Goal: Transaction & Acquisition: Purchase product/service

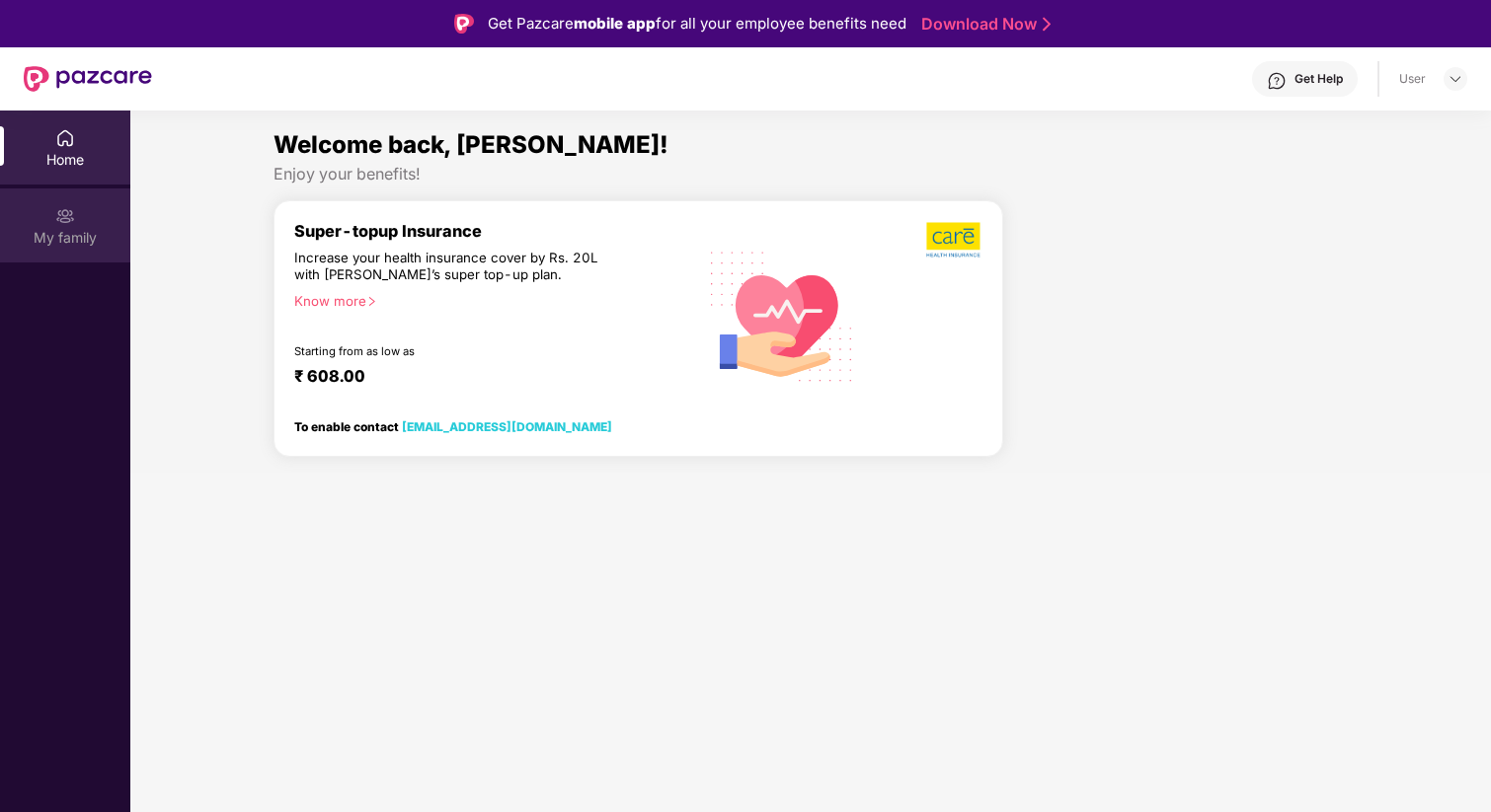
click at [56, 230] on div "My family" at bounding box center [65, 238] width 131 height 20
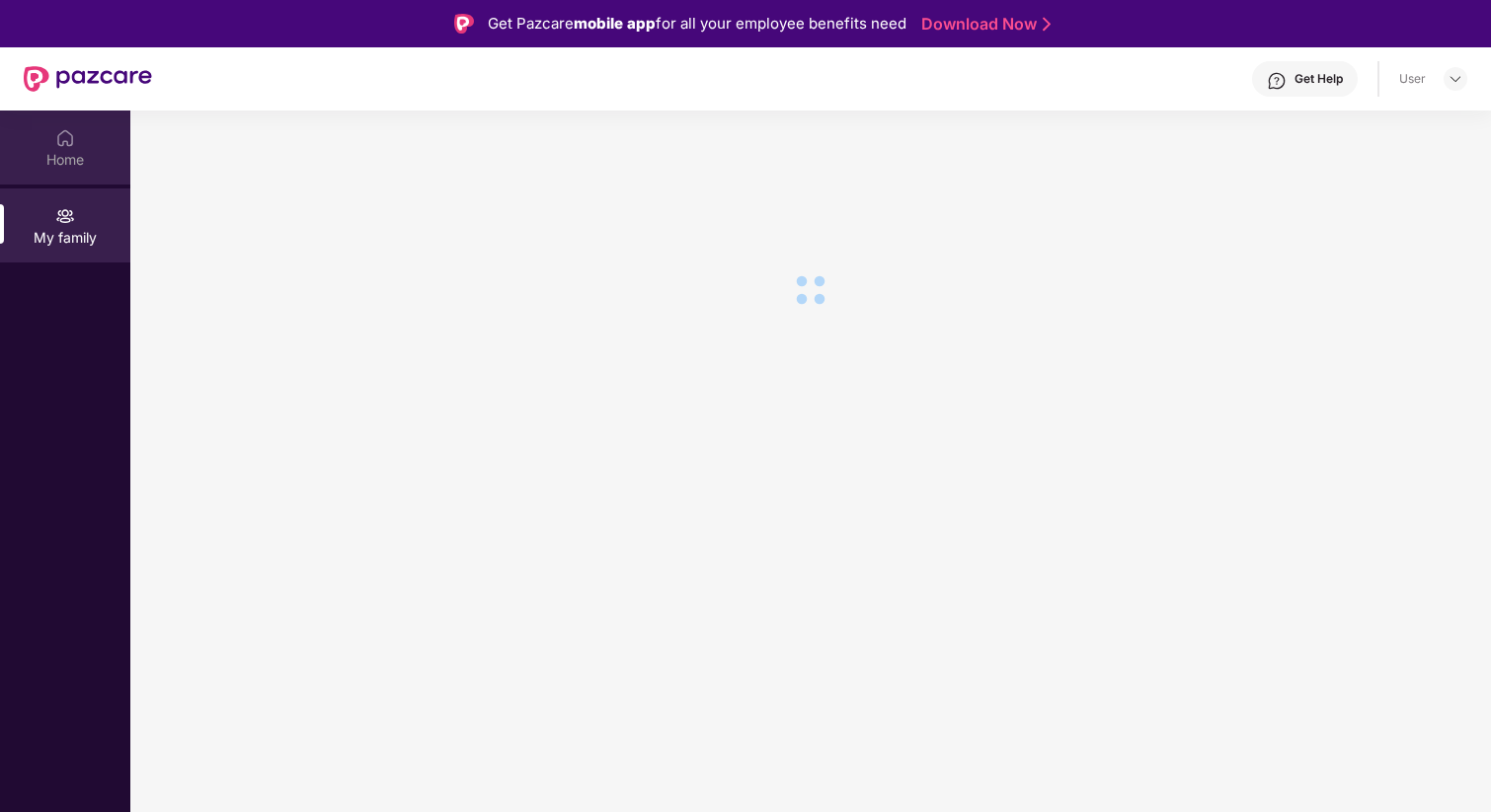
click at [78, 142] on div "Home" at bounding box center [65, 148] width 131 height 74
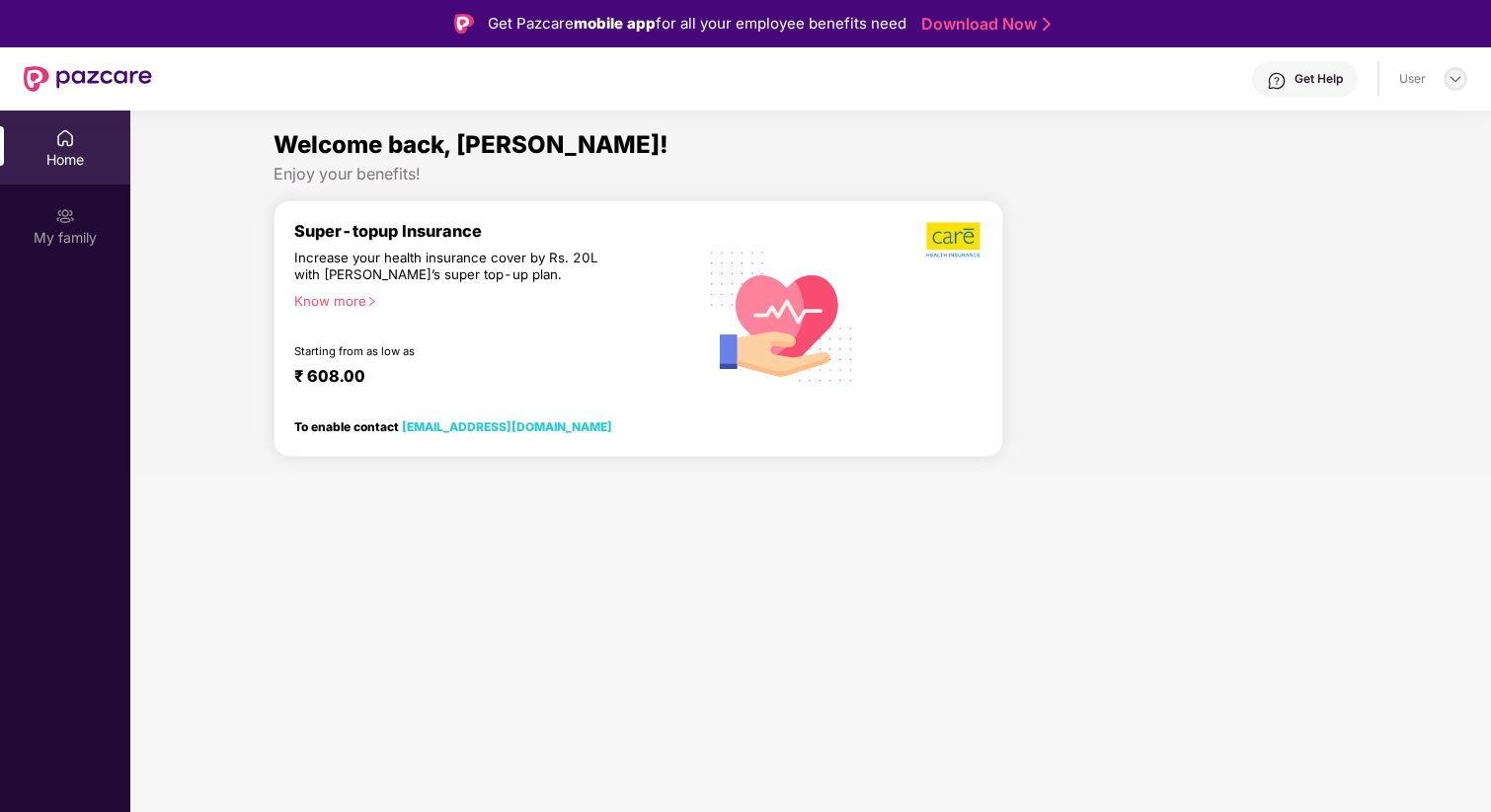
click at [1453, 74] on img at bounding box center [1456, 79] width 16 height 16
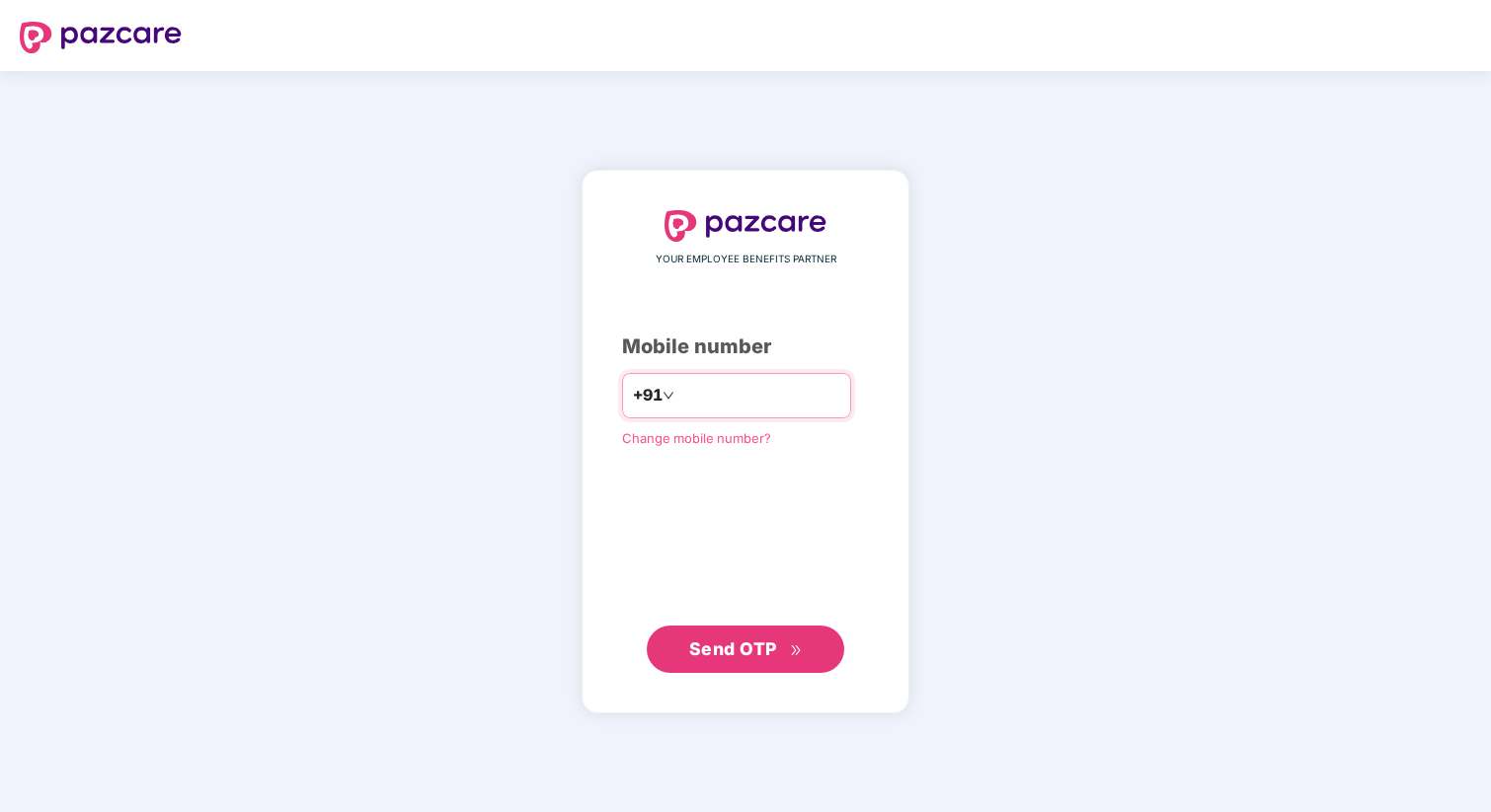
type input "**********"
click at [782, 655] on span "Send OTP" at bounding box center [746, 649] width 114 height 28
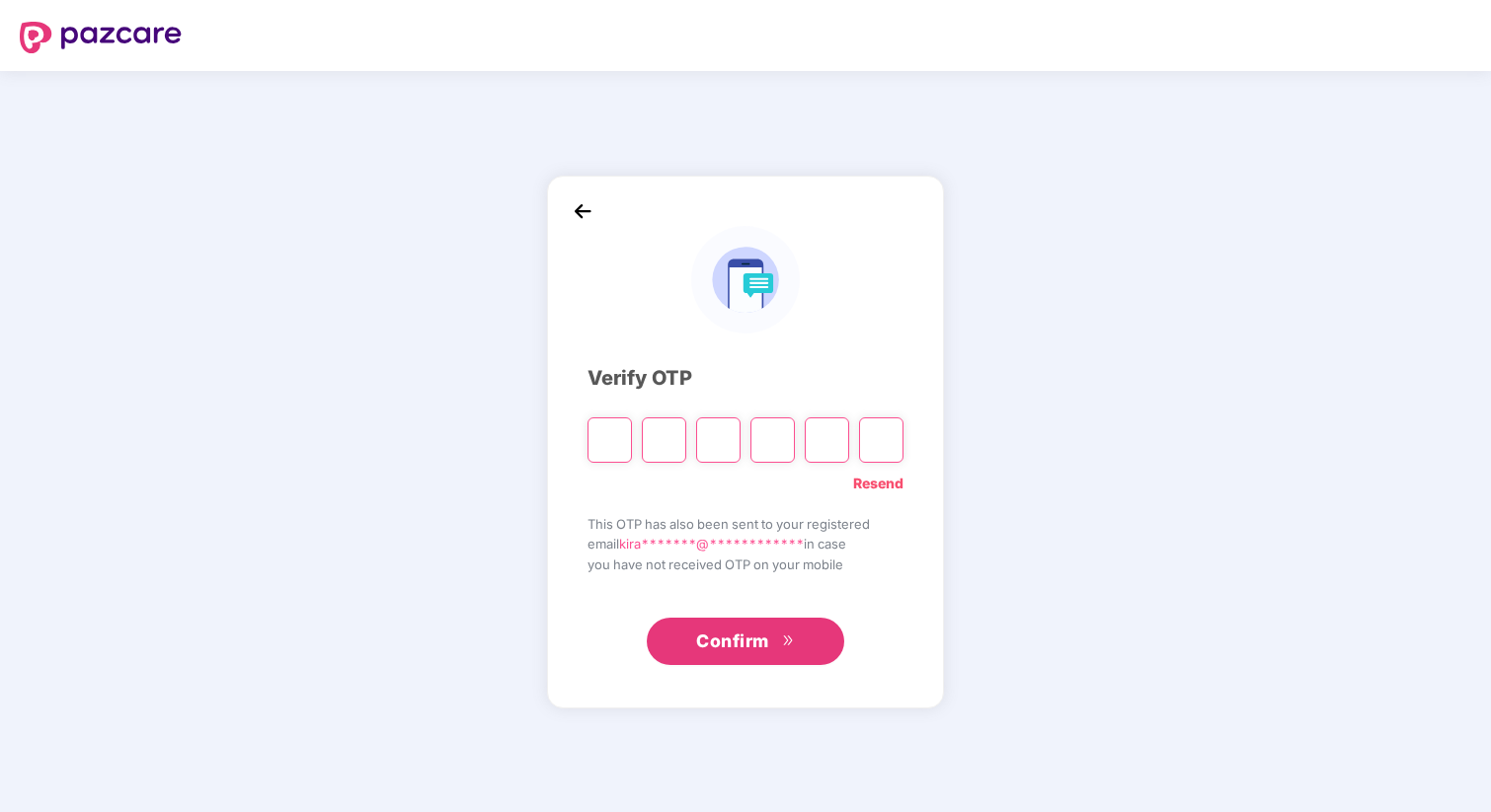
type input "*"
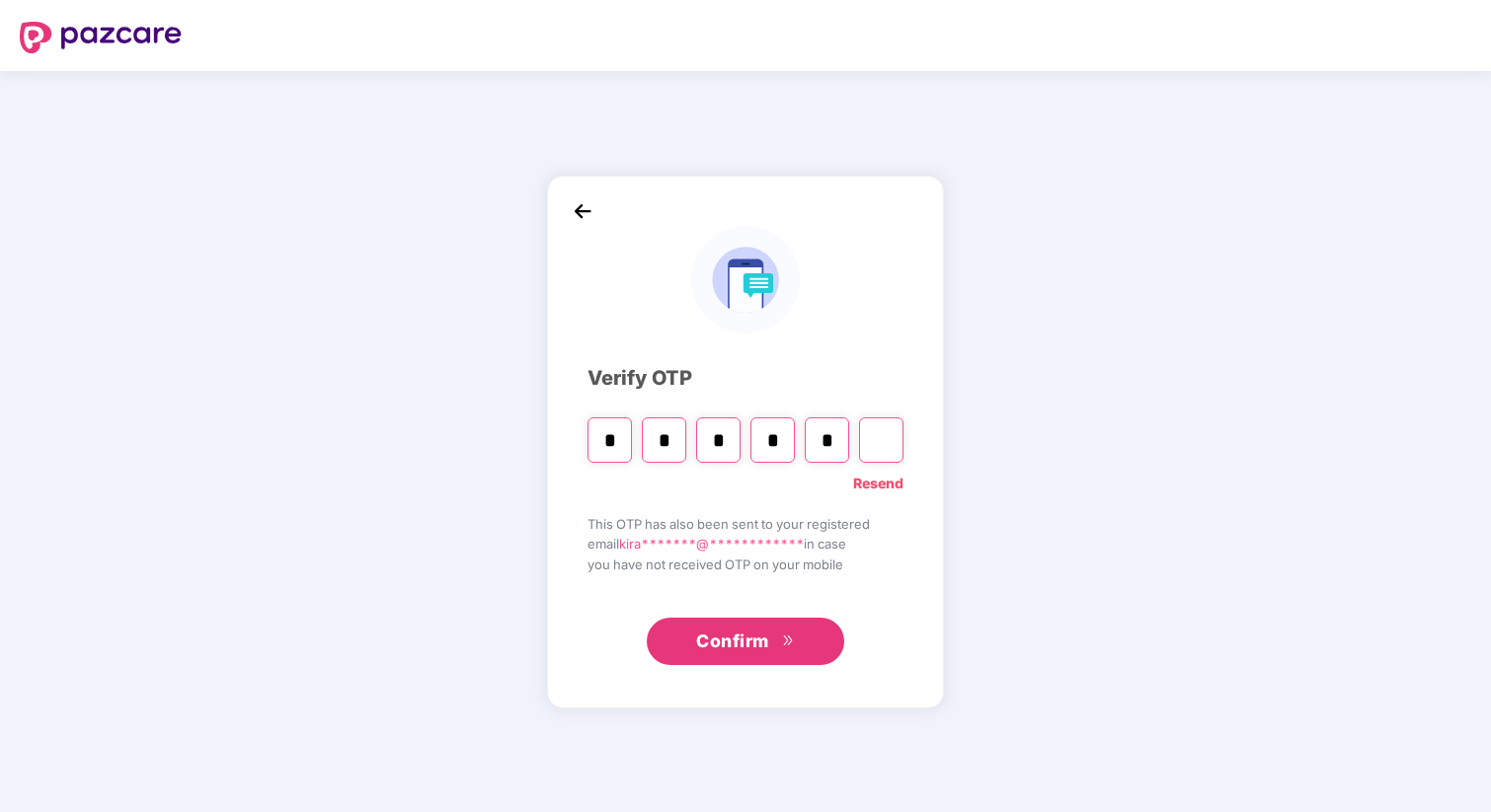
type input "*"
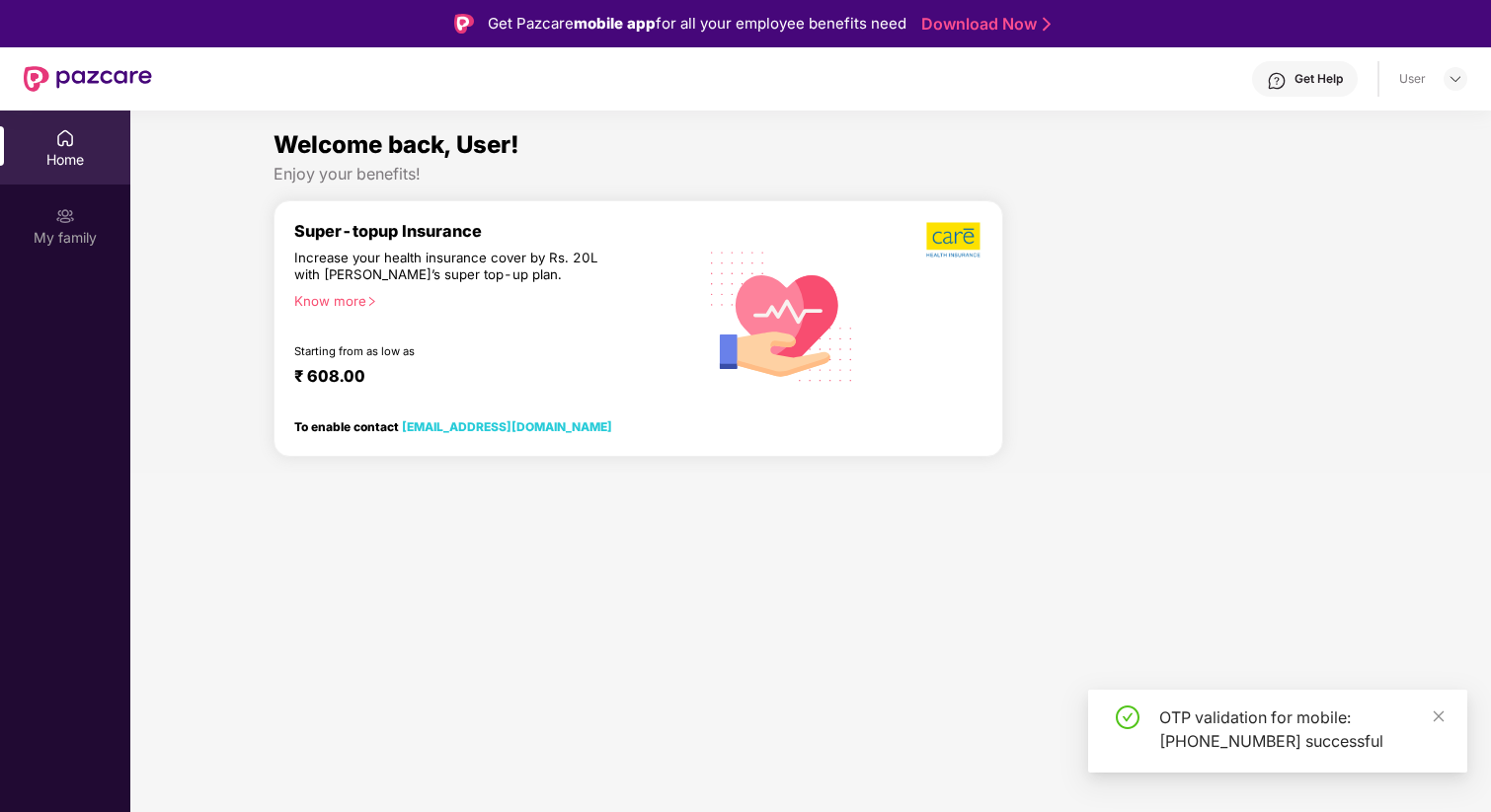
click at [811, 222] on div "Super-topup Insurance Increase your health insurance cover by Rs. 20L with [PER…" at bounding box center [639, 315] width 689 height 189
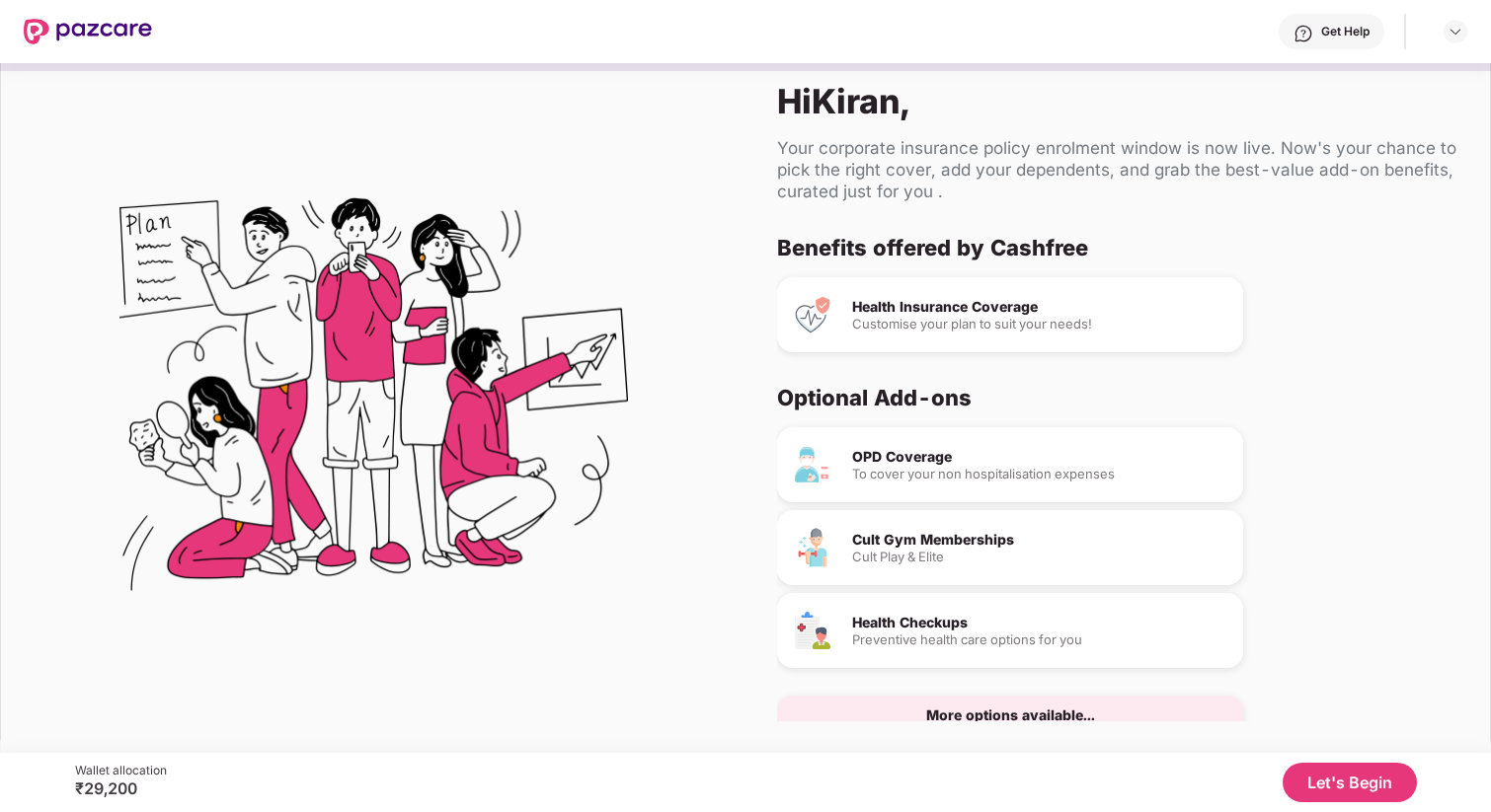
scroll to position [46, 0]
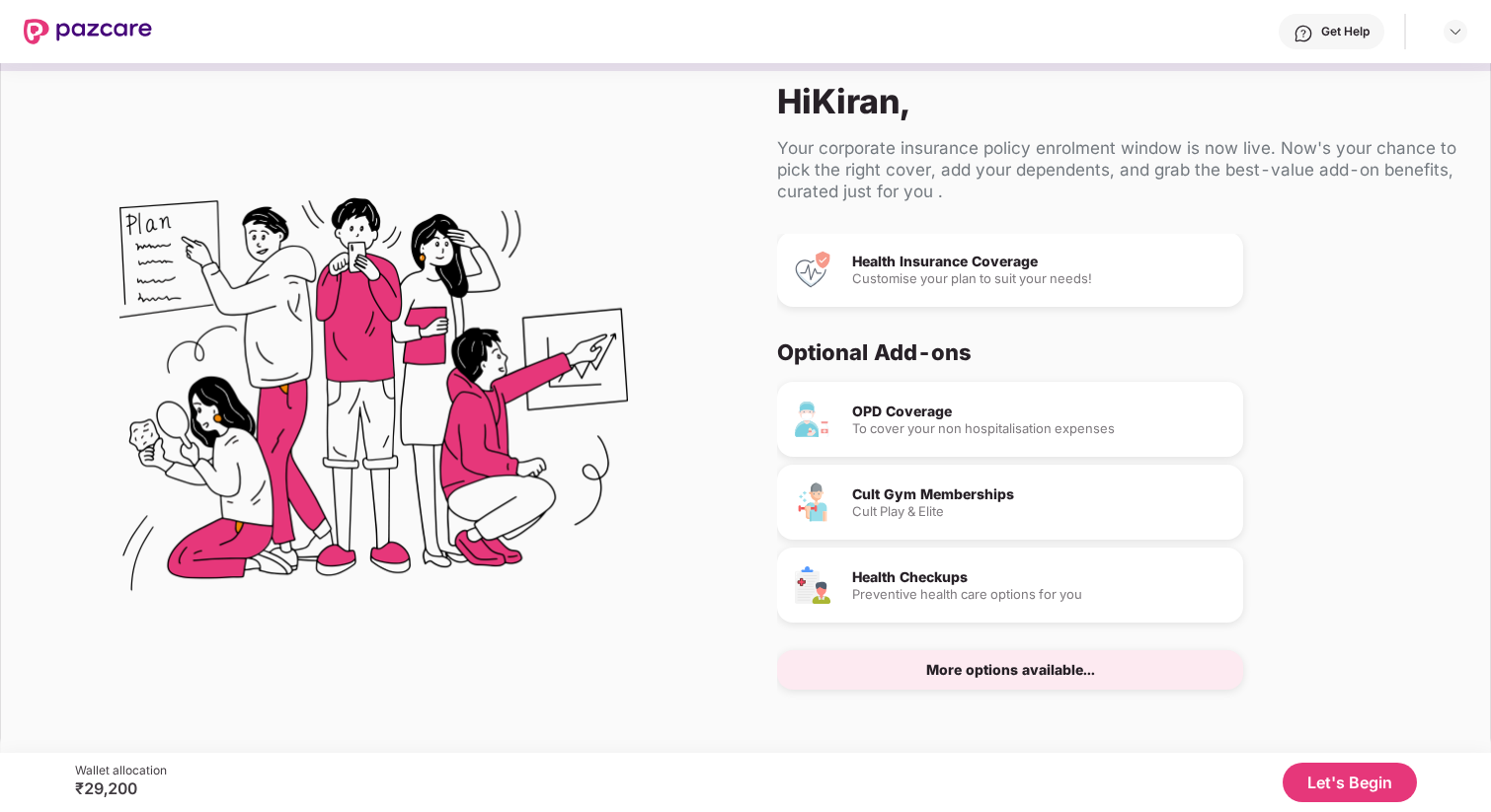
click at [933, 423] on div "To cover your non hospitalisation expenses" at bounding box center [1040, 429] width 375 height 13
click at [1338, 772] on button "Let's Begin" at bounding box center [1349, 783] width 135 height 40
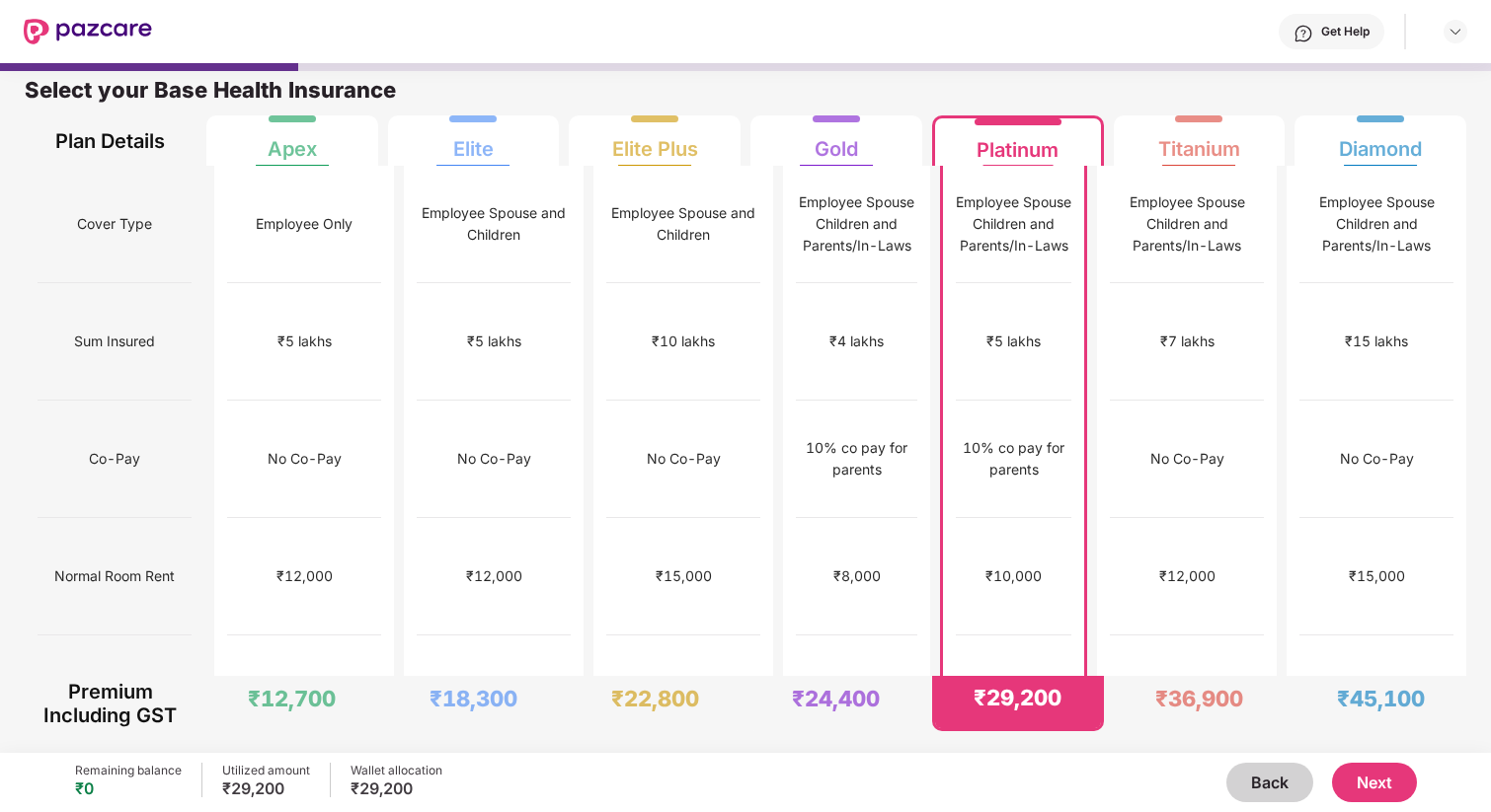
scroll to position [10, 0]
click at [1202, 158] on div "Titanium" at bounding box center [1200, 143] width 82 height 40
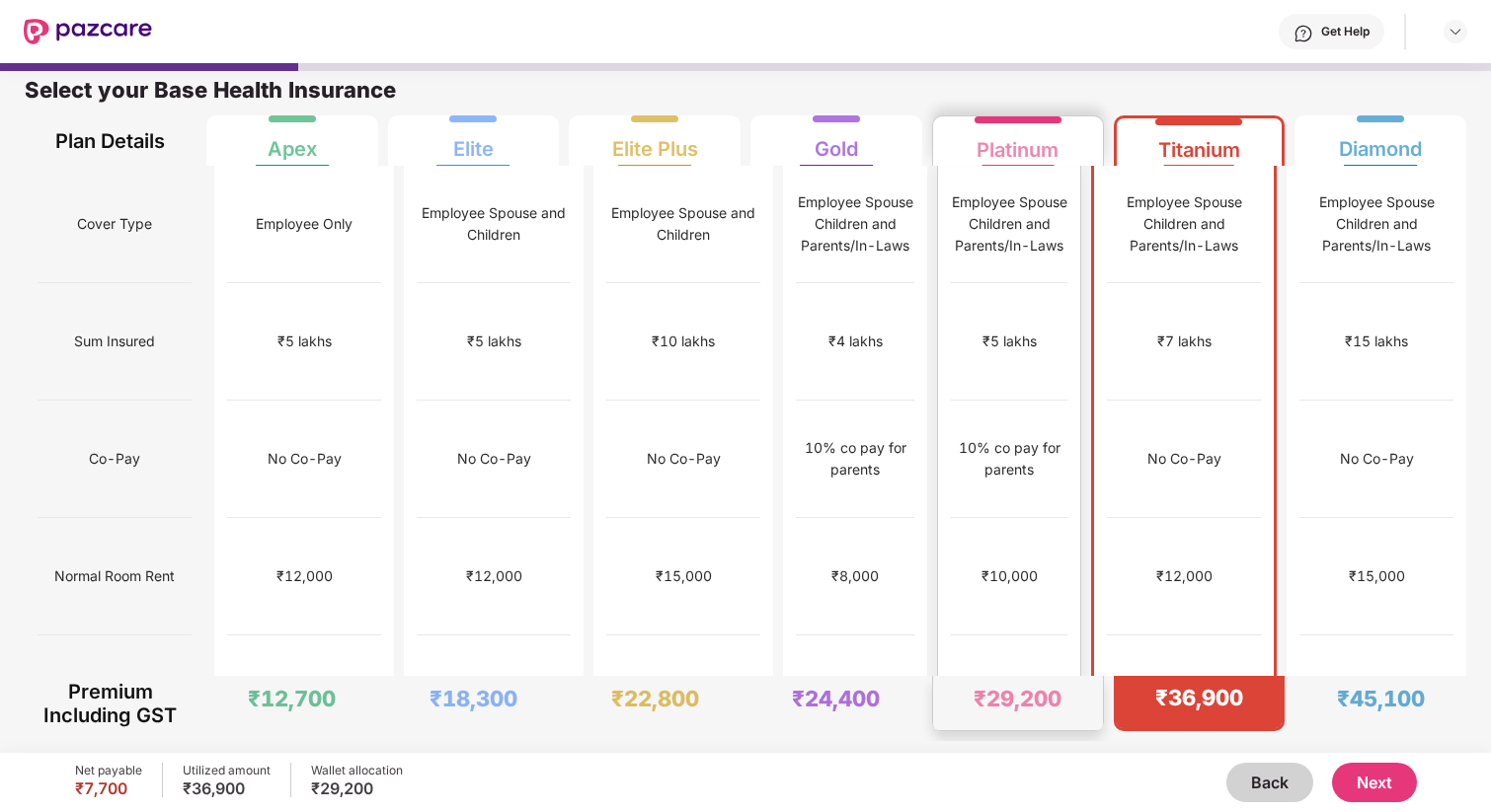
click at [1040, 133] on div "Platinum" at bounding box center [1018, 143] width 82 height 40
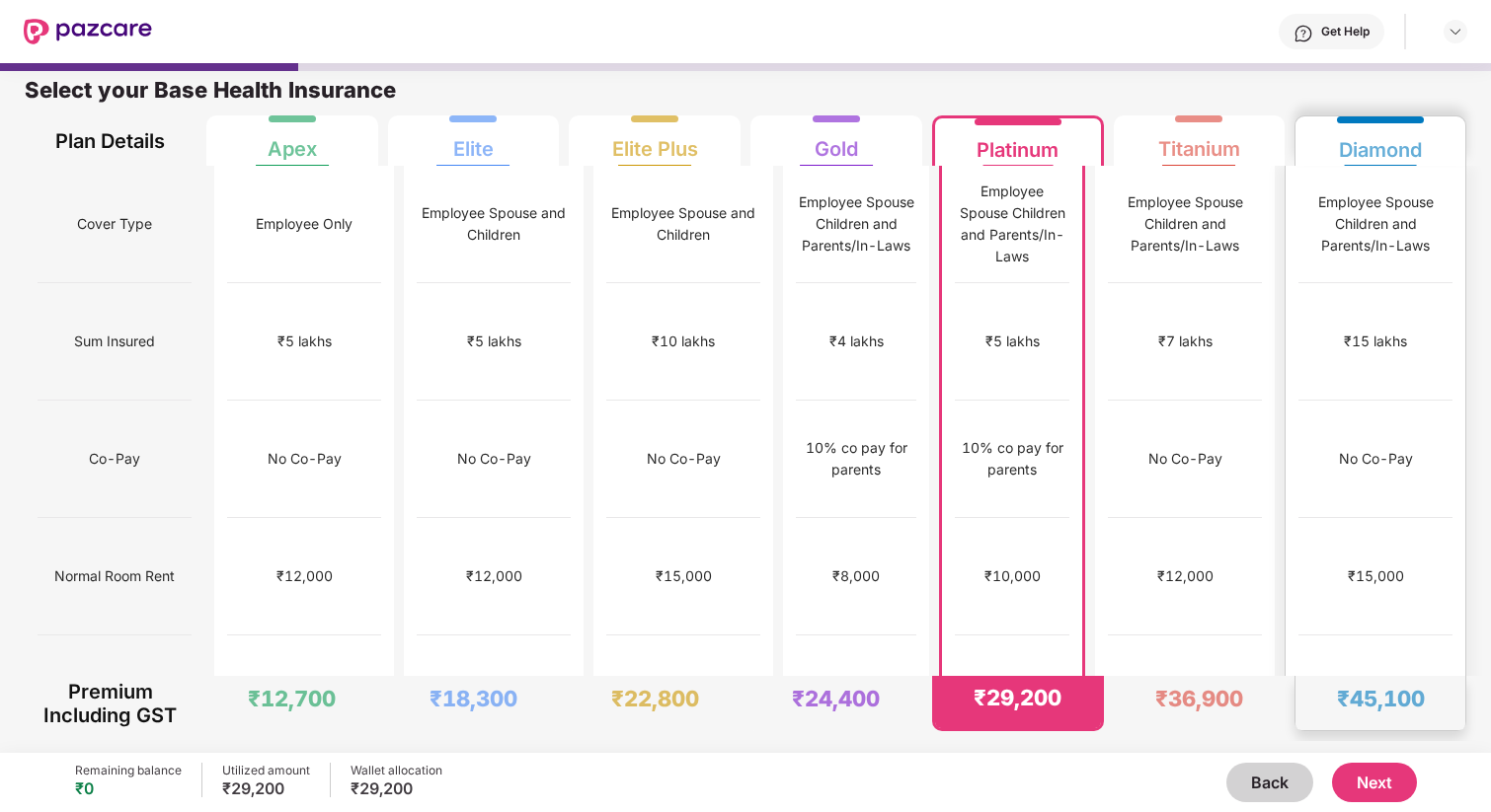
click at [1393, 151] on div "Diamond" at bounding box center [1380, 143] width 83 height 40
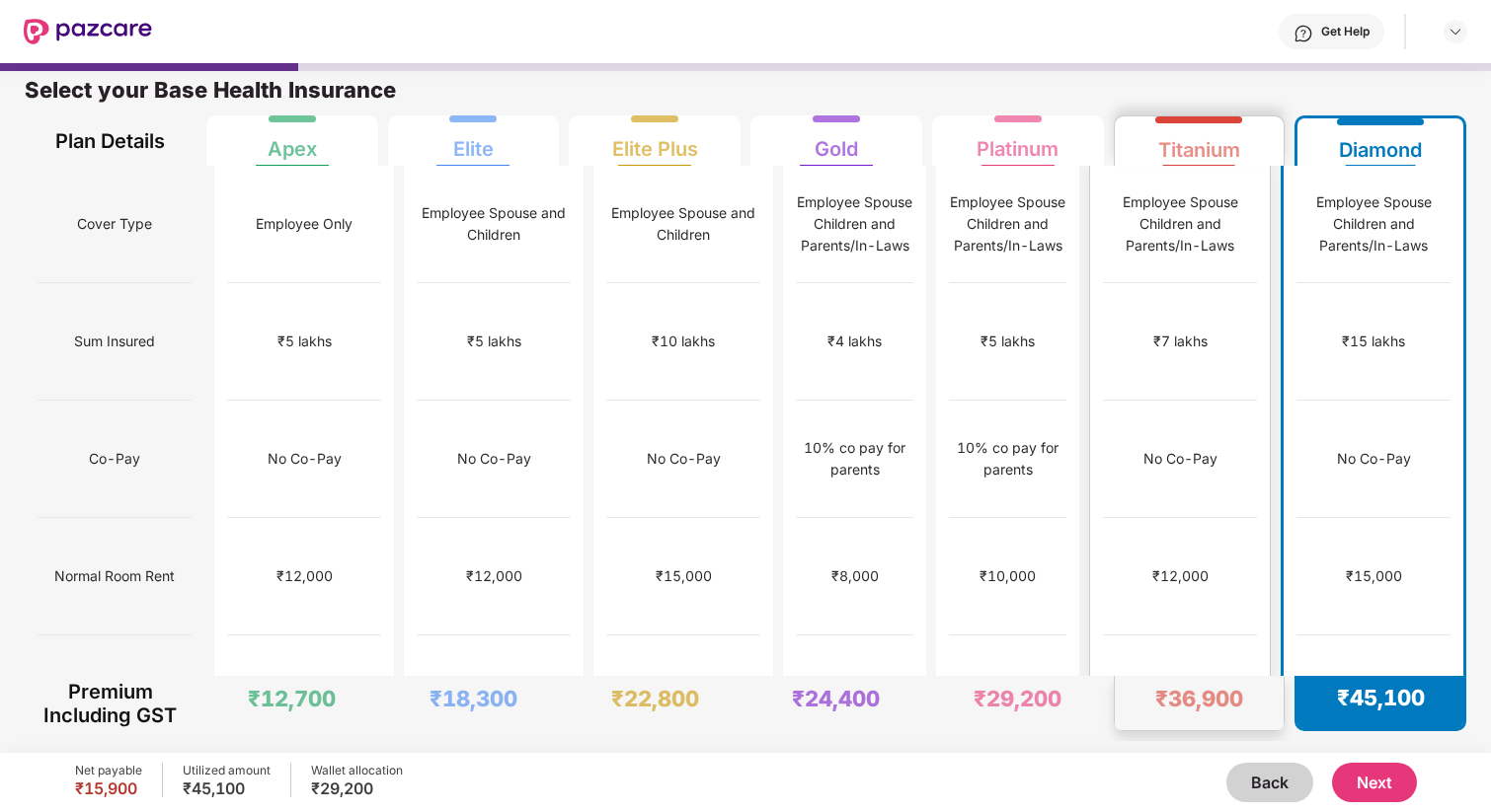
click at [1198, 121] on div at bounding box center [1199, 120] width 87 height 7
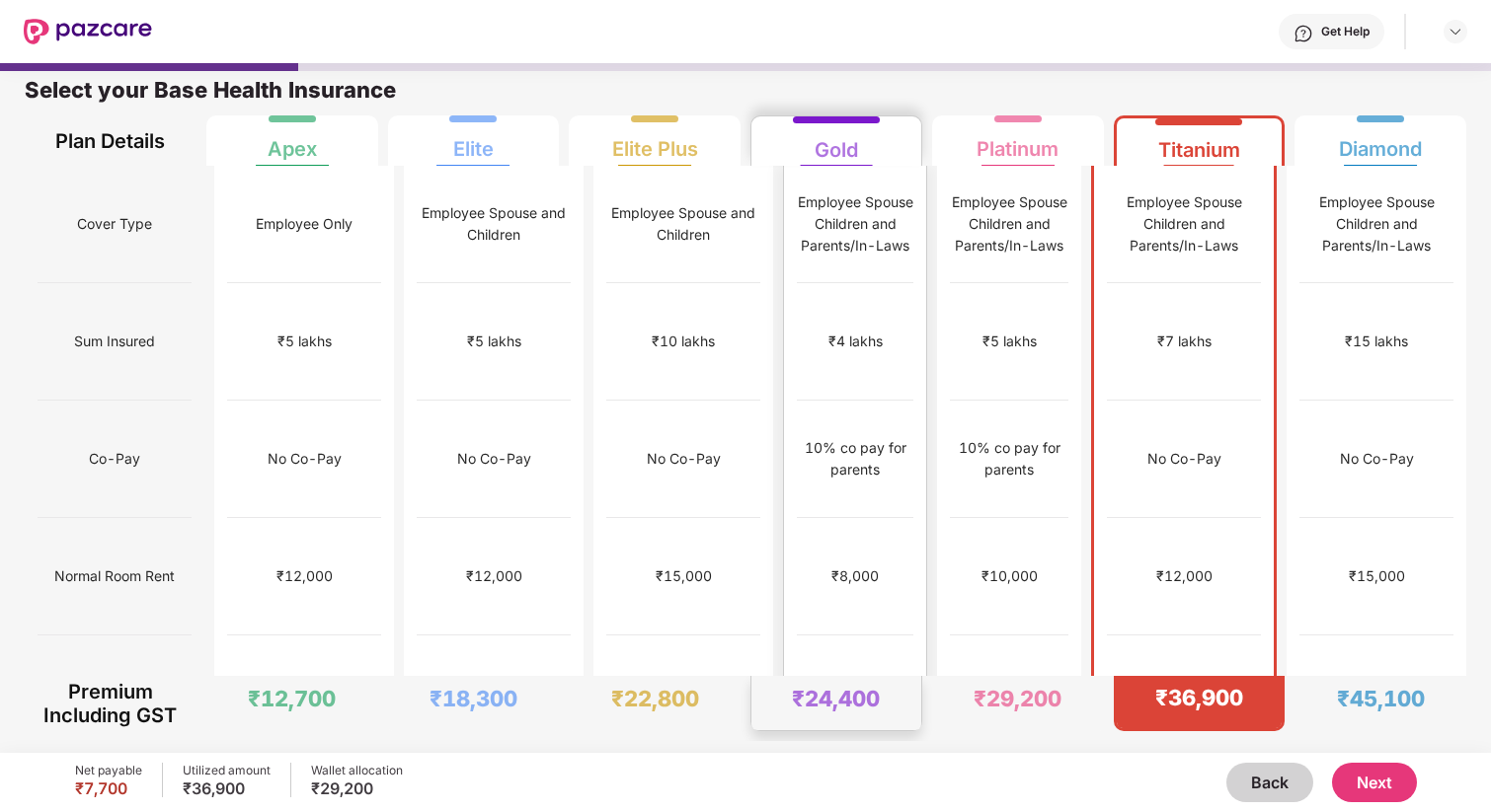
click at [820, 139] on div "Gold" at bounding box center [836, 143] width 44 height 40
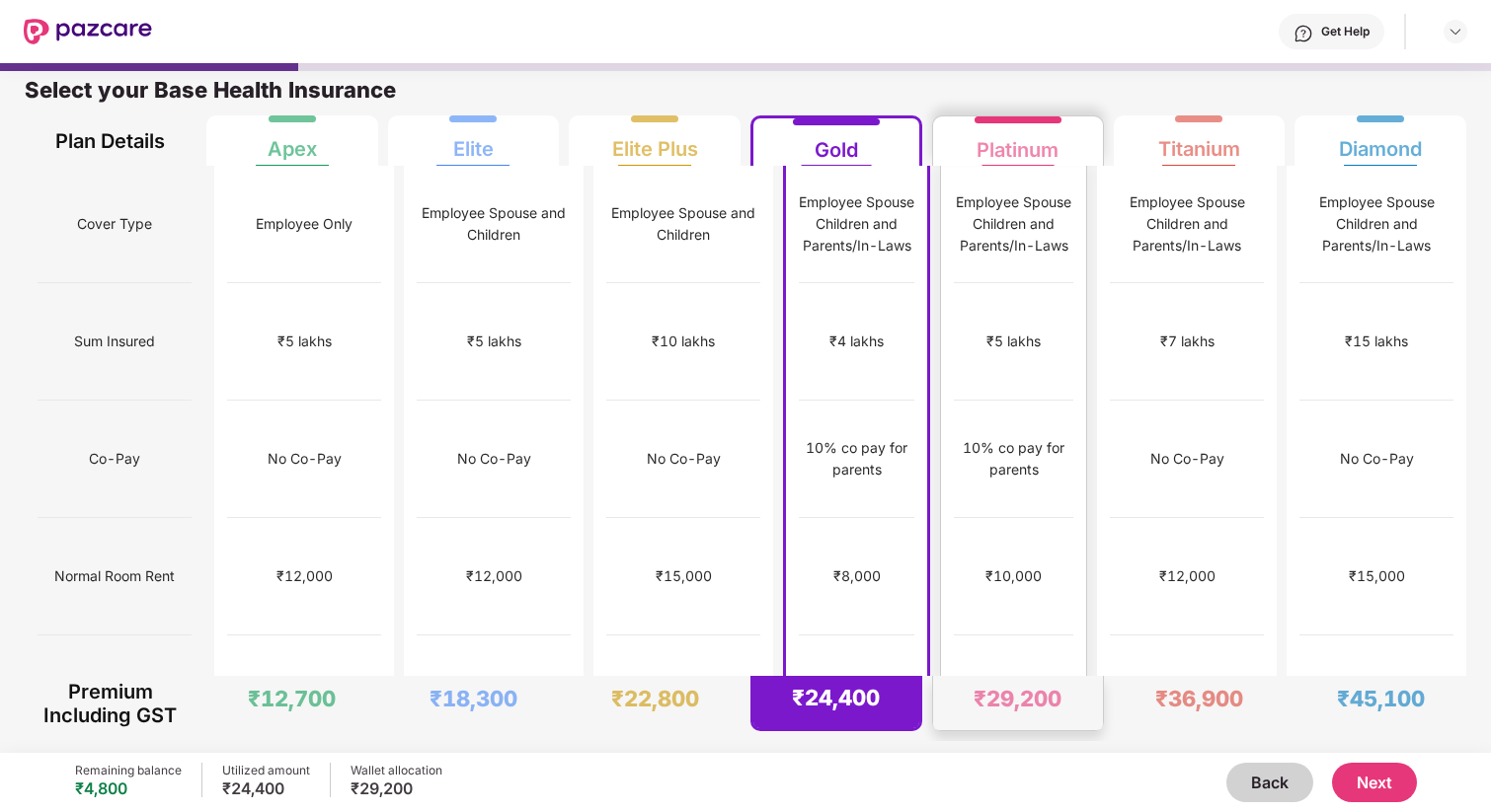
click at [964, 132] on div "Platinum" at bounding box center [1018, 141] width 144 height 49
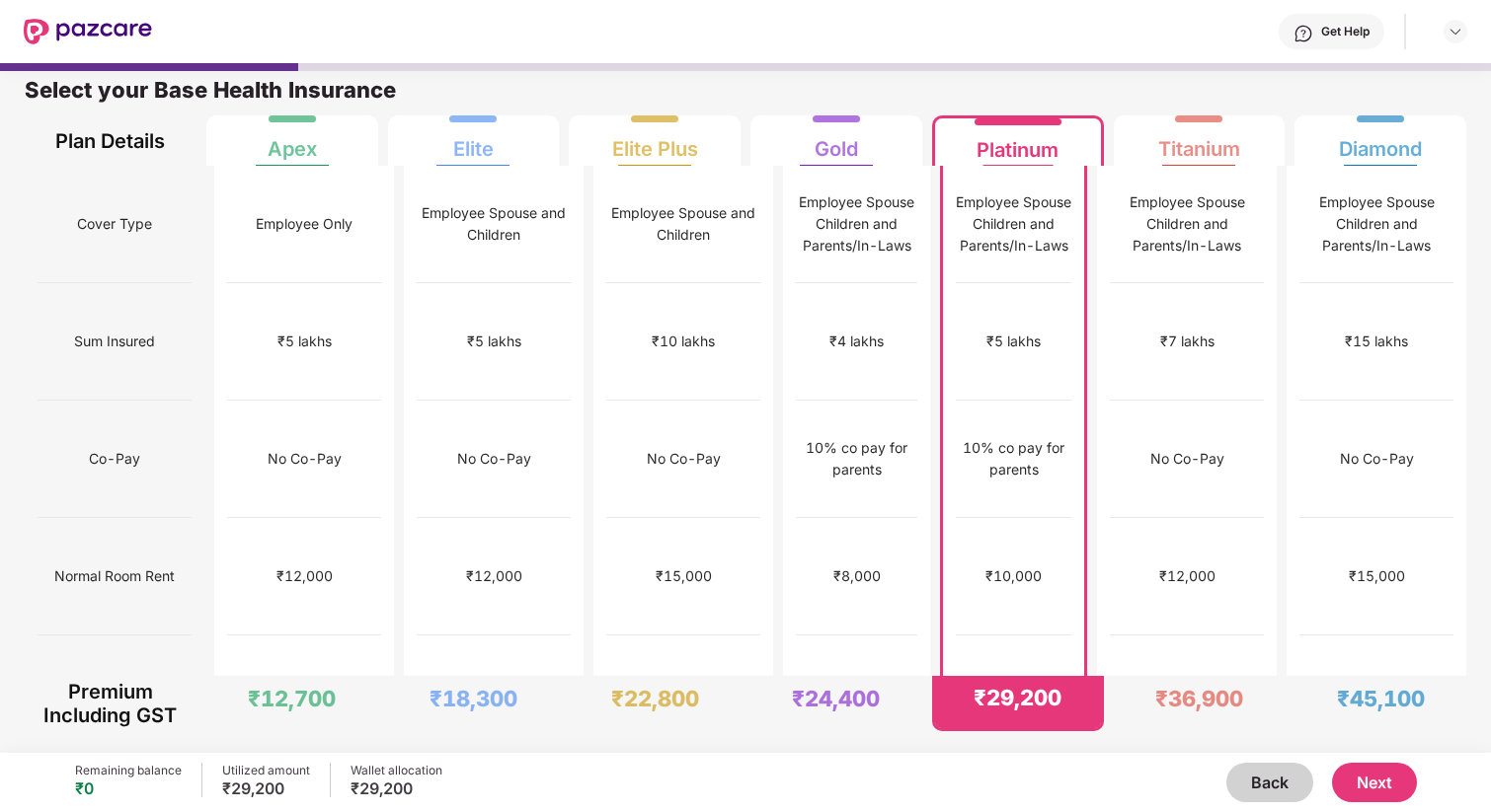
click at [1373, 782] on button "Next" at bounding box center [1374, 783] width 85 height 40
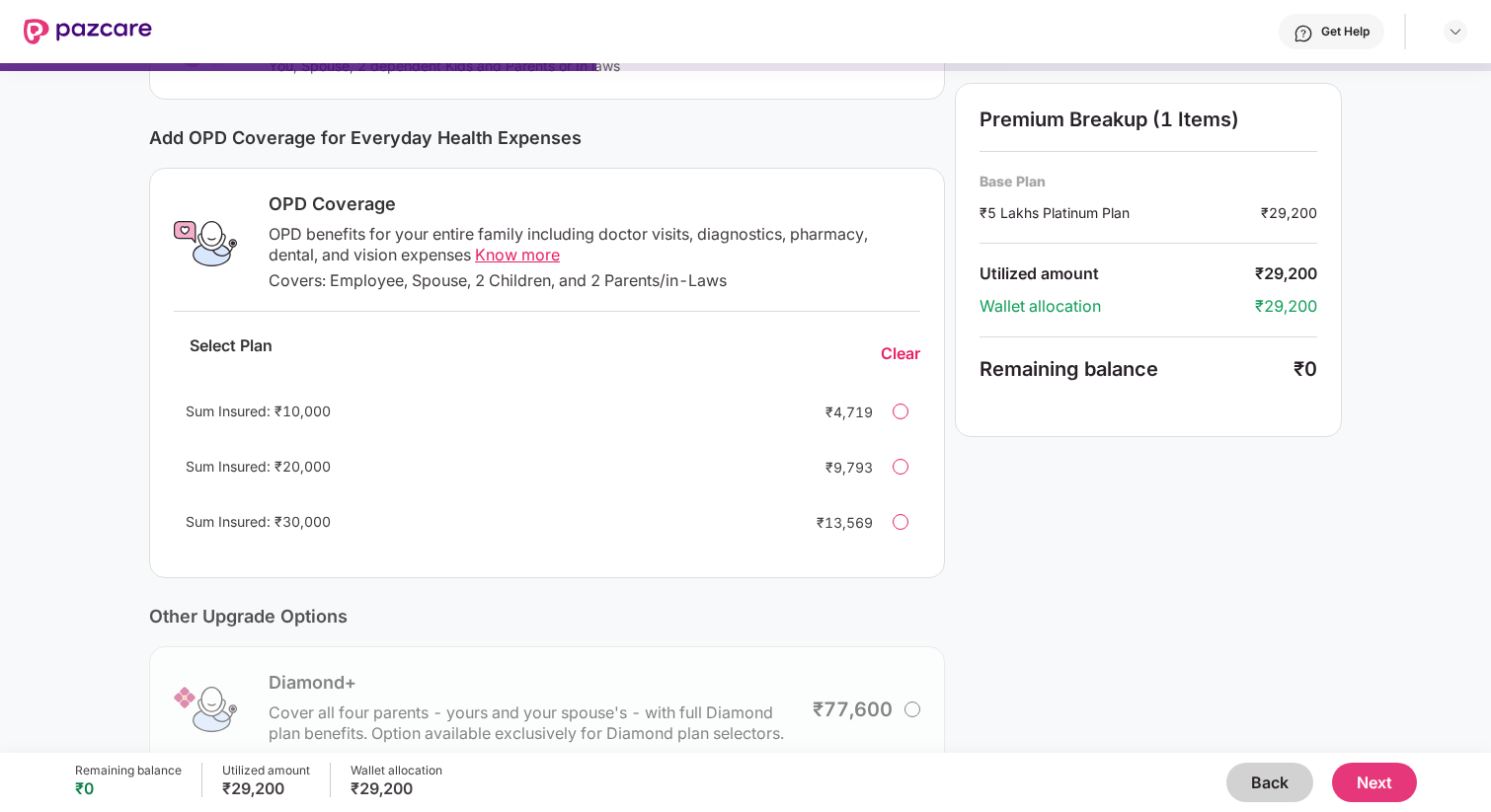
scroll to position [399, 0]
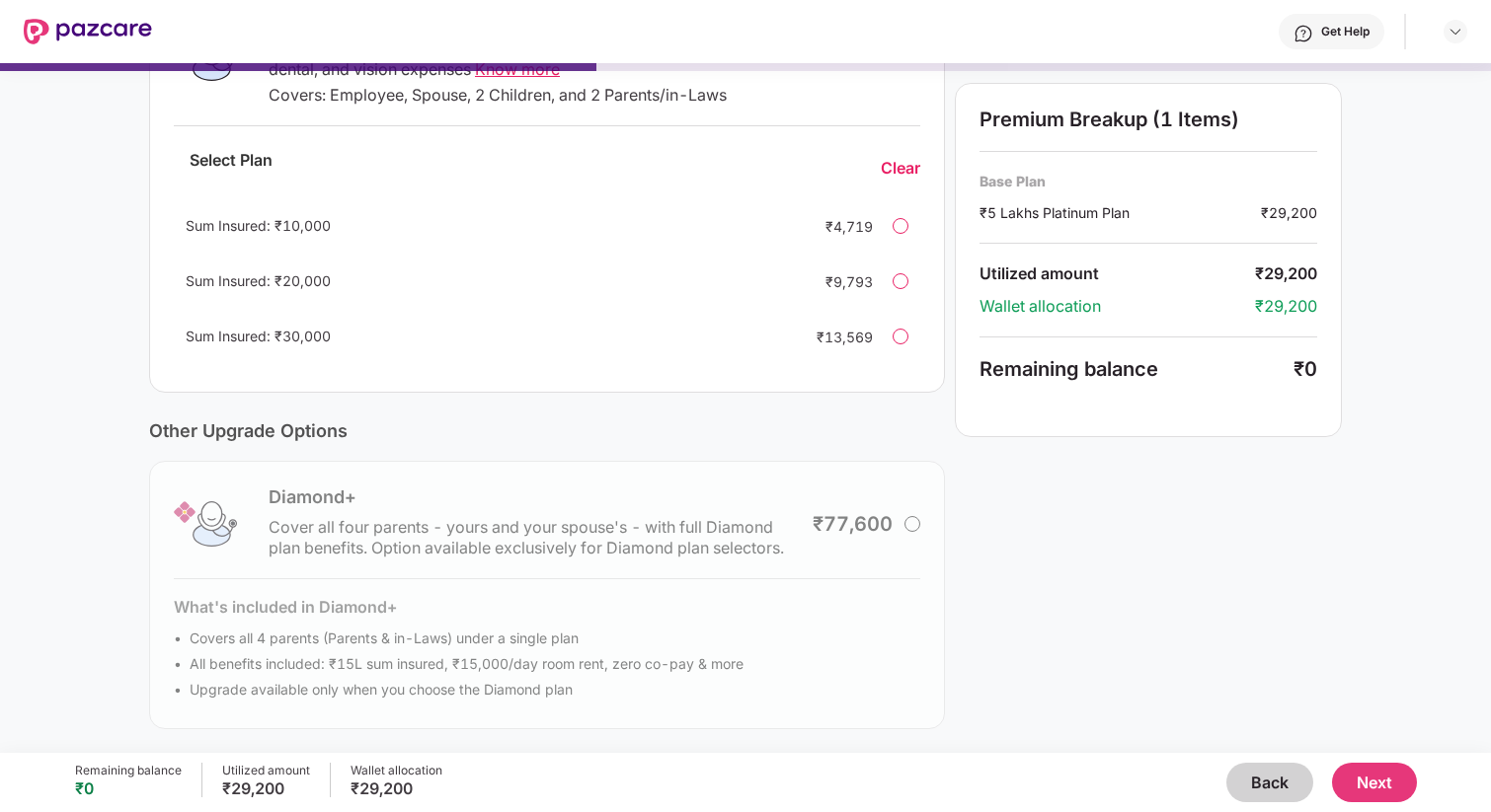
click at [911, 523] on div "Diamond+ Cover all four parents - yours and your spouse's - with full Diamond p…" at bounding box center [547, 595] width 796 height 268
click at [1368, 785] on button "Next" at bounding box center [1374, 783] width 85 height 40
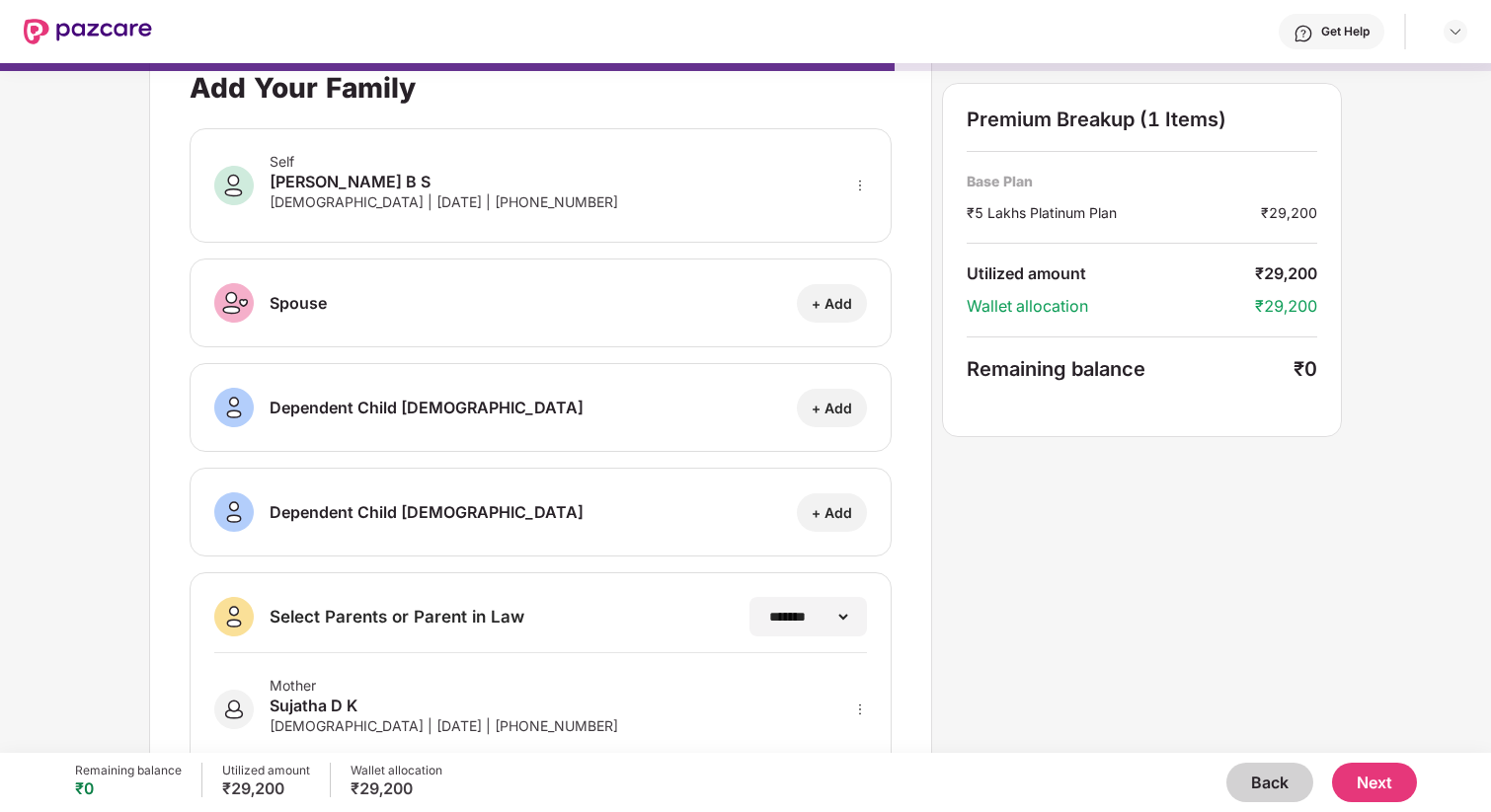
scroll to position [24, 0]
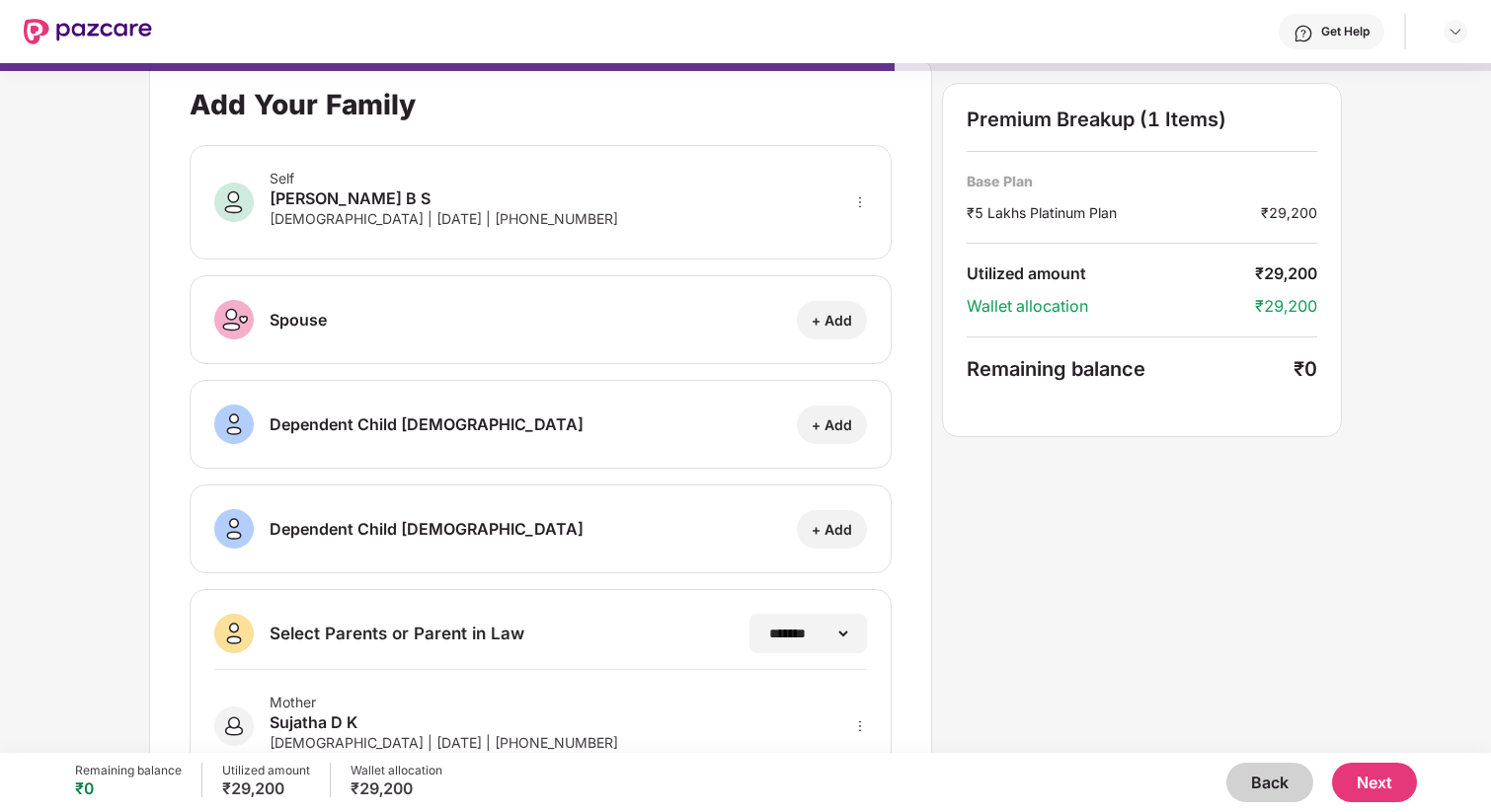
click at [835, 315] on div "+ Add" at bounding box center [831, 320] width 41 height 19
select select "******"
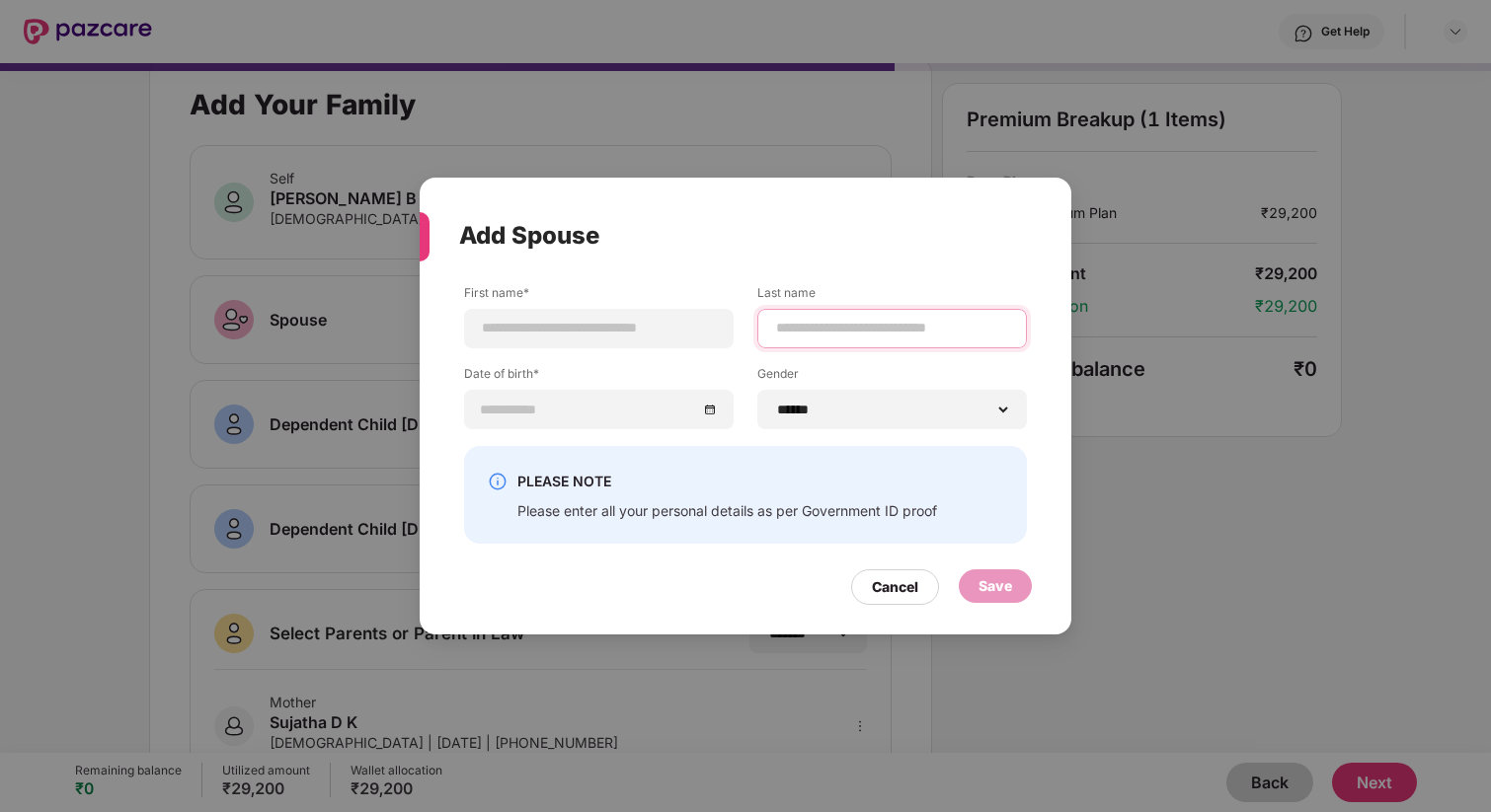
click at [826, 331] on input at bounding box center [892, 328] width 237 height 21
click at [606, 323] on input at bounding box center [599, 328] width 237 height 21
type input "******"
click at [881, 319] on input at bounding box center [892, 328] width 237 height 21
type input "***"
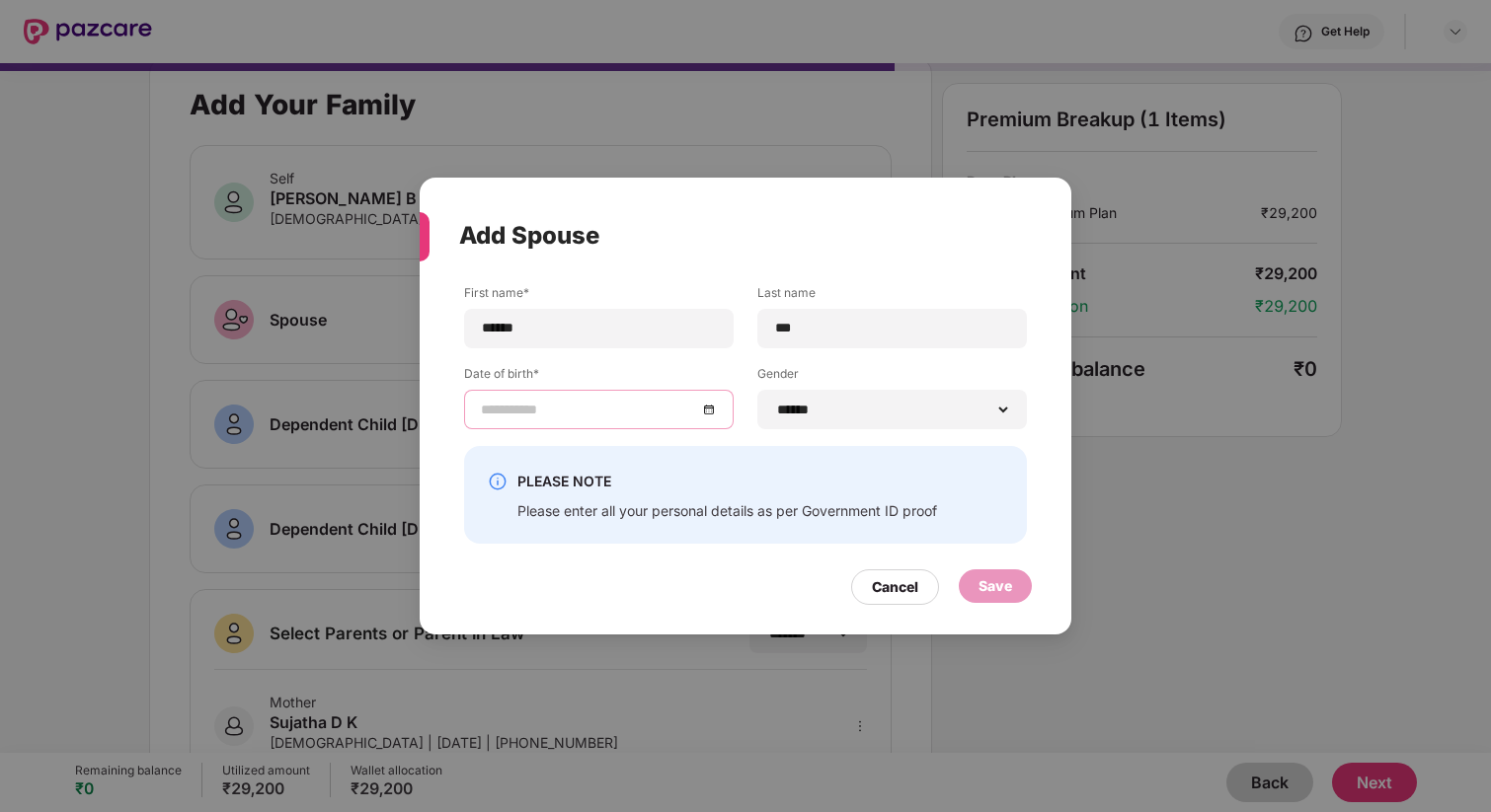
click at [572, 407] on input at bounding box center [589, 410] width 217 height 22
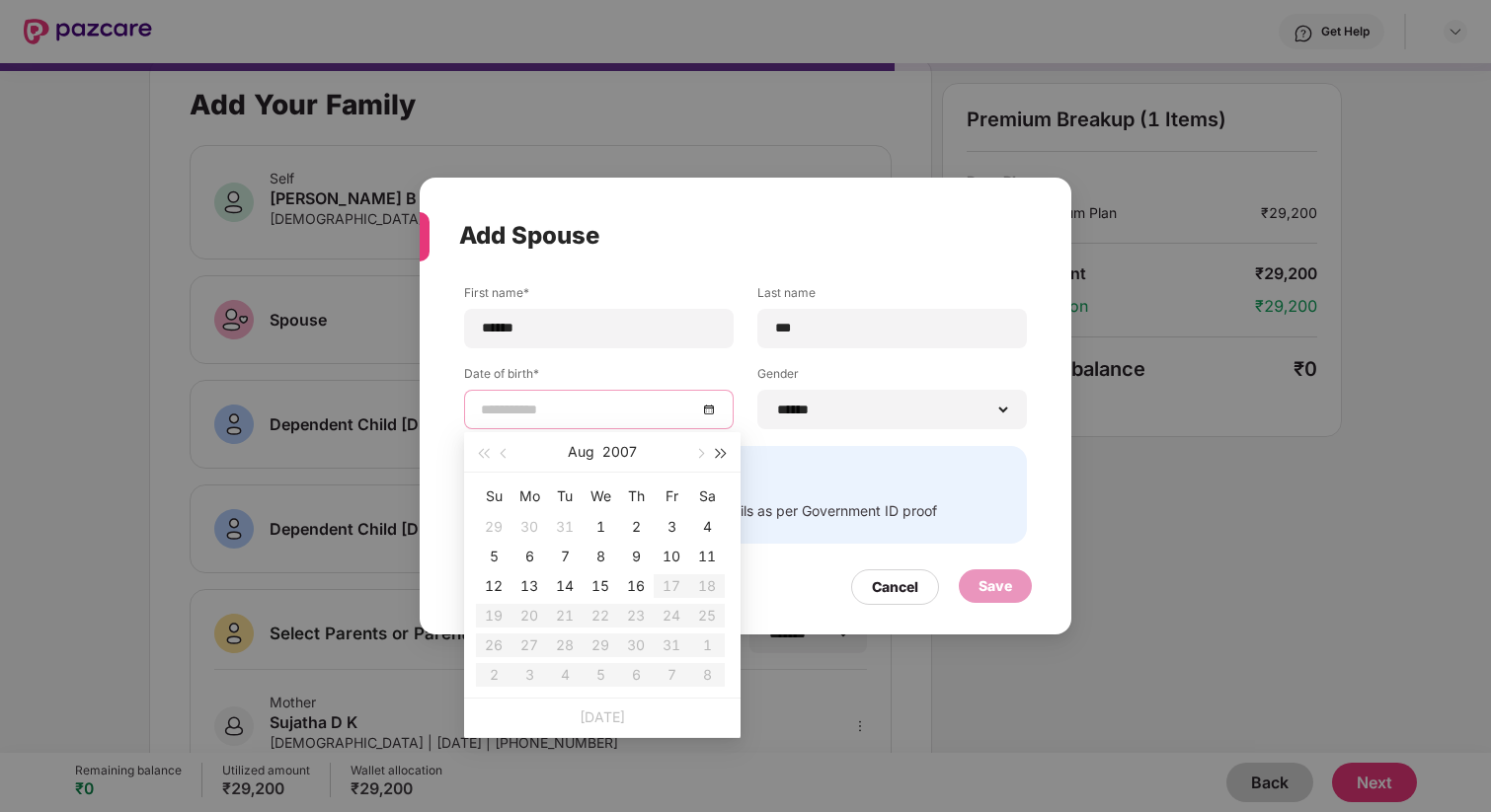
click at [721, 450] on span "button" at bounding box center [722, 454] width 10 height 10
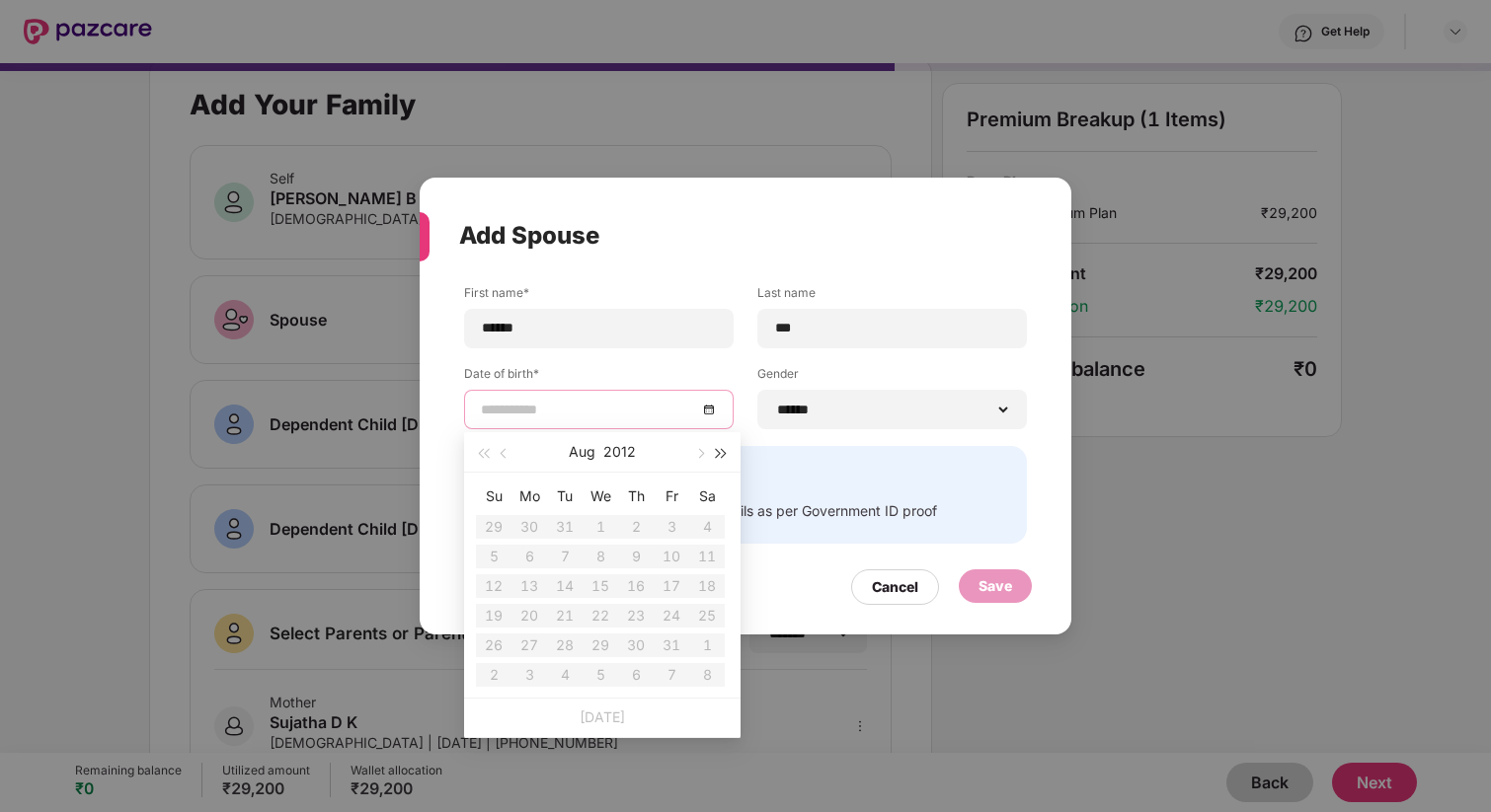
click at [721, 450] on span "button" at bounding box center [722, 454] width 10 height 10
click at [488, 445] on button "button" at bounding box center [483, 452] width 22 height 40
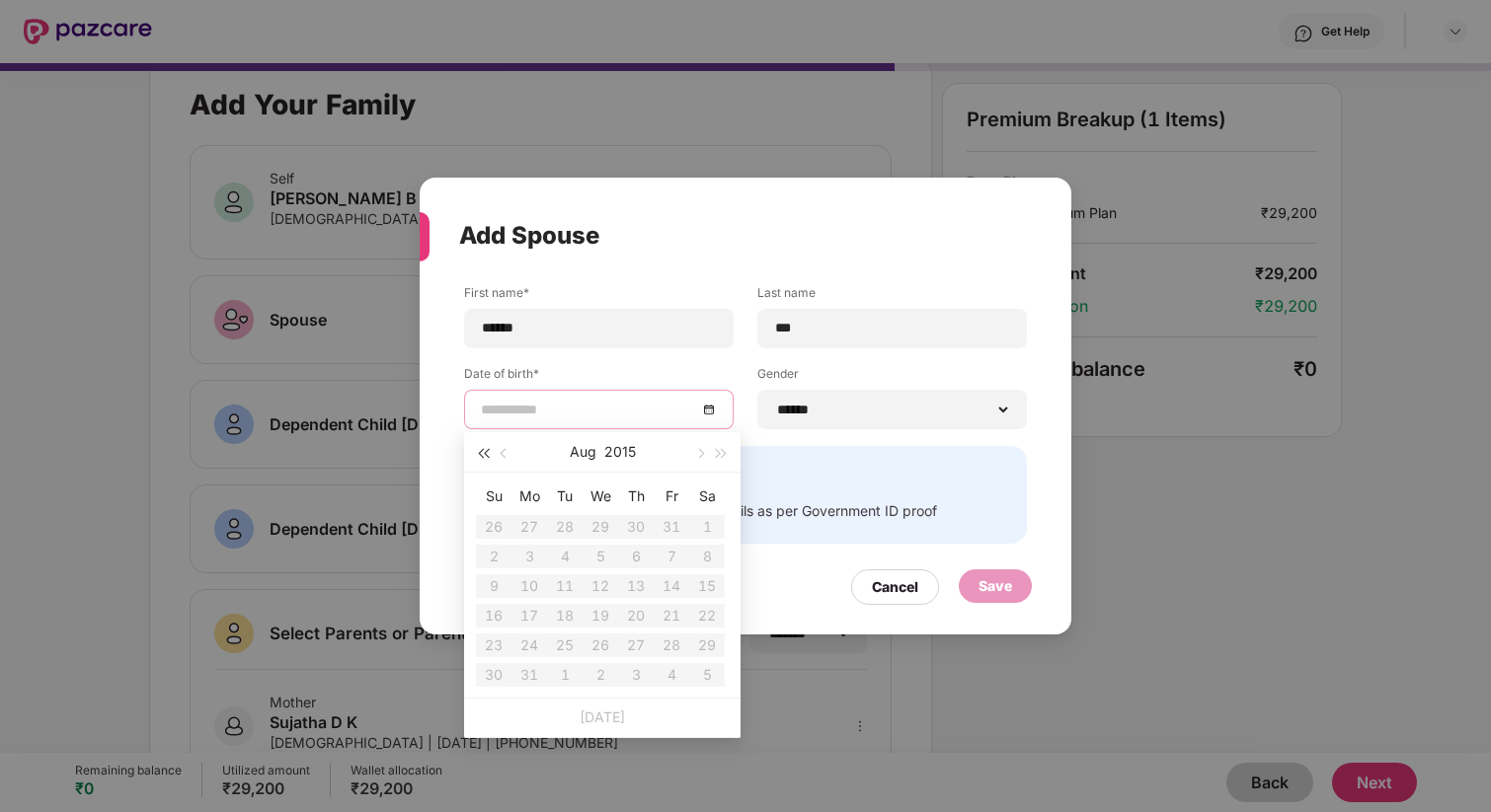
click at [488, 445] on button "button" at bounding box center [483, 452] width 22 height 40
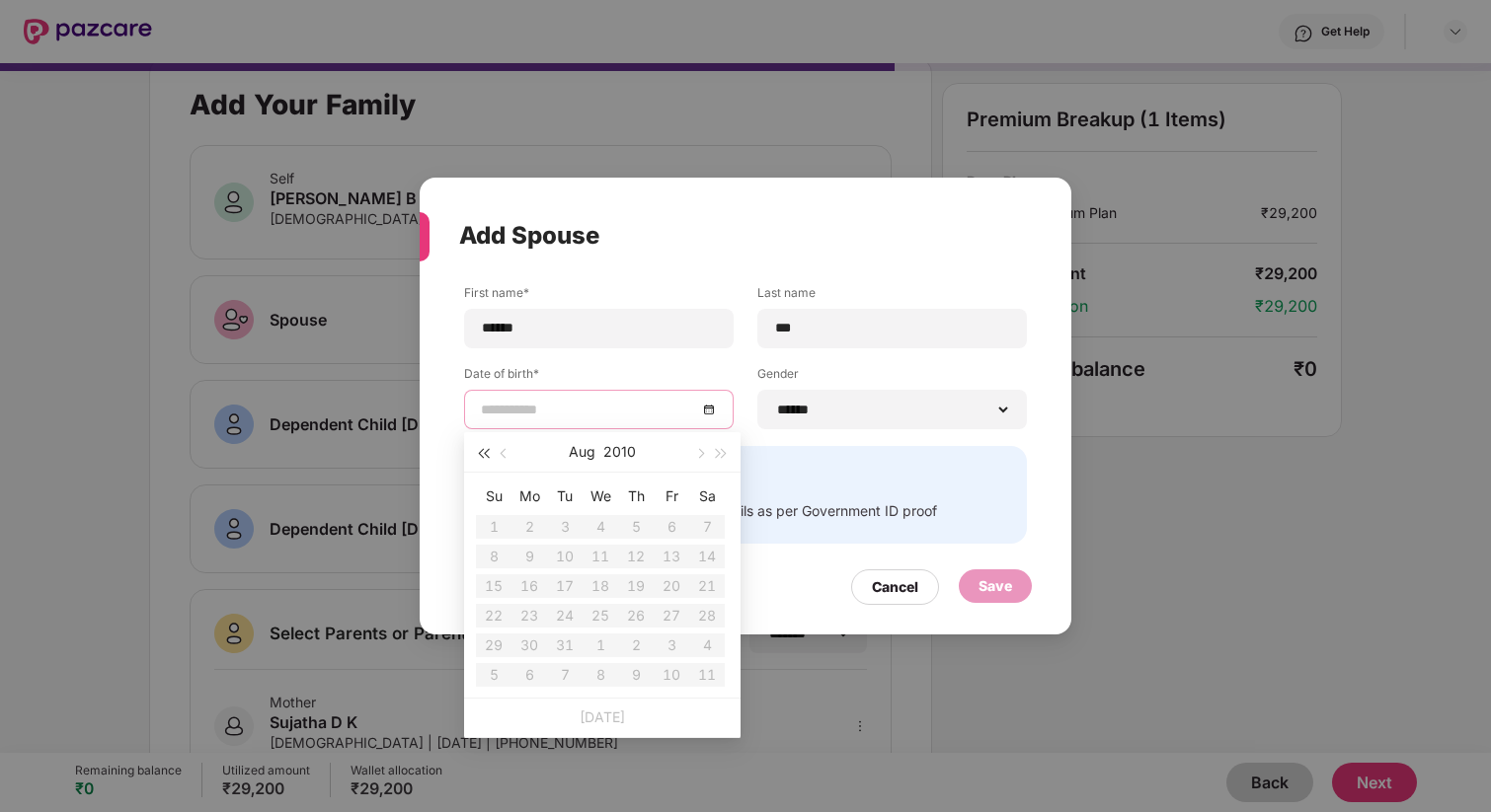
click at [488, 445] on button "button" at bounding box center [483, 452] width 22 height 40
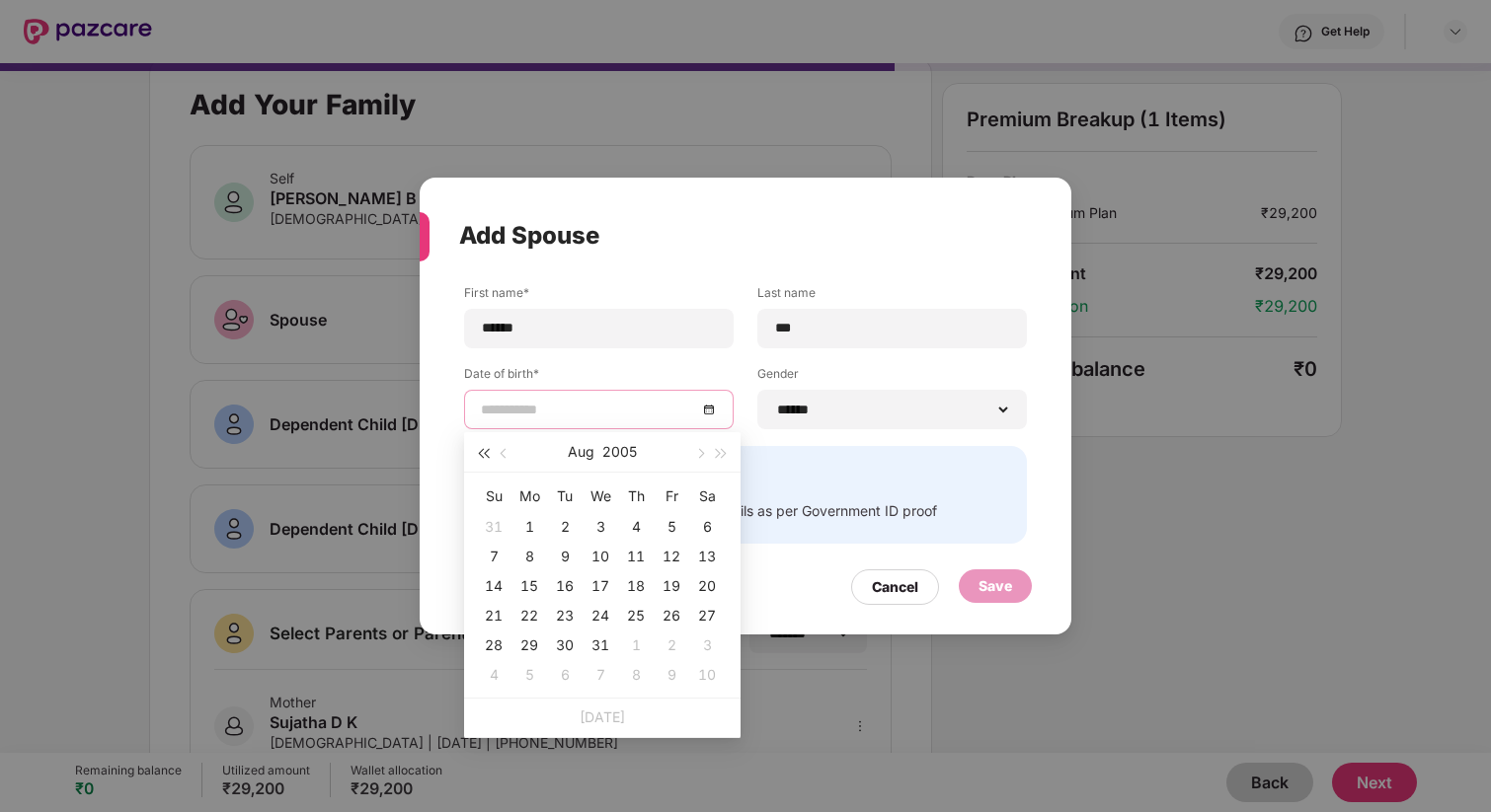
click at [488, 445] on button "button" at bounding box center [483, 452] width 22 height 40
click at [486, 446] on button "button" at bounding box center [483, 452] width 22 height 40
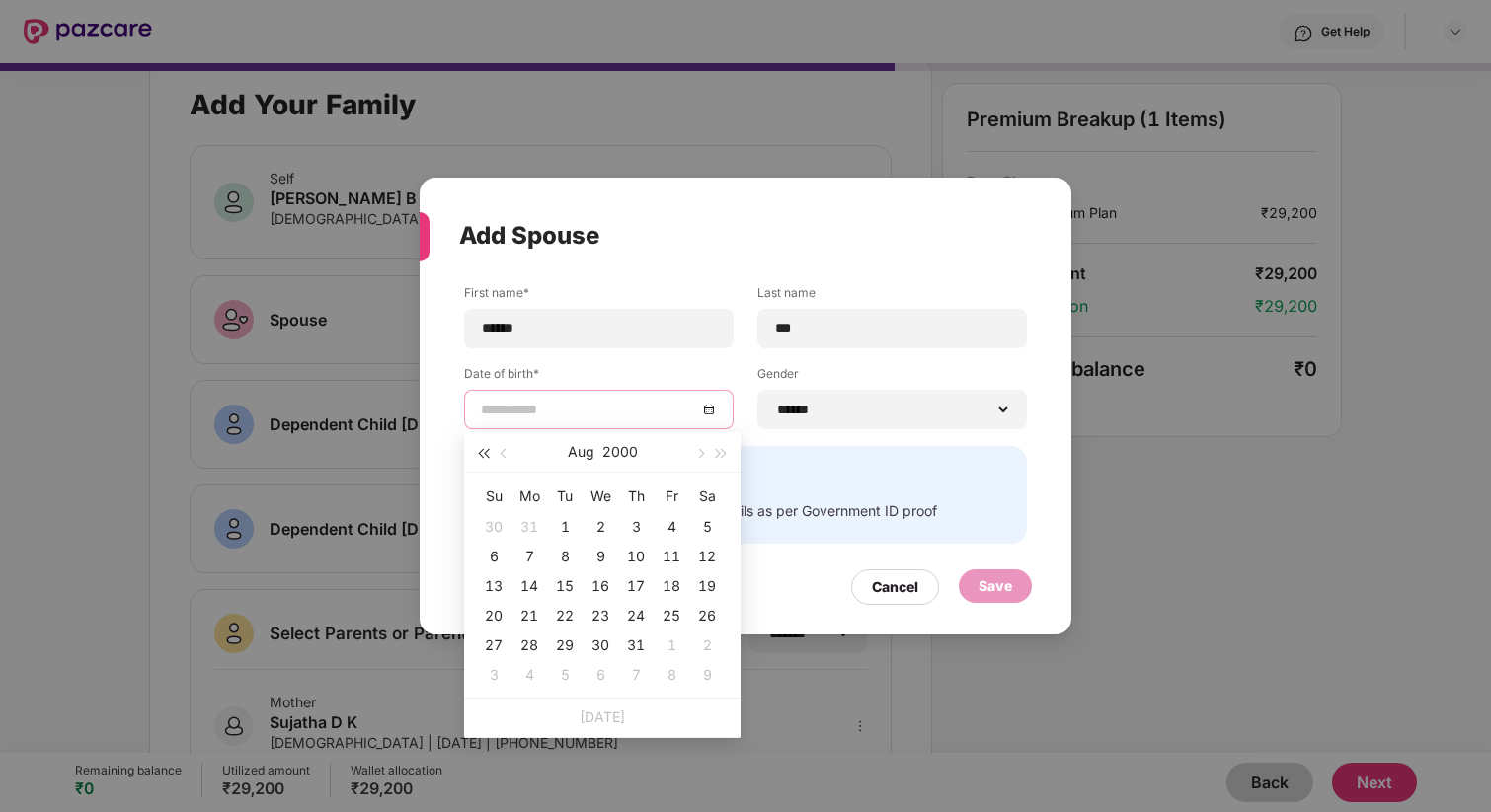
click at [486, 446] on button "button" at bounding box center [483, 452] width 22 height 40
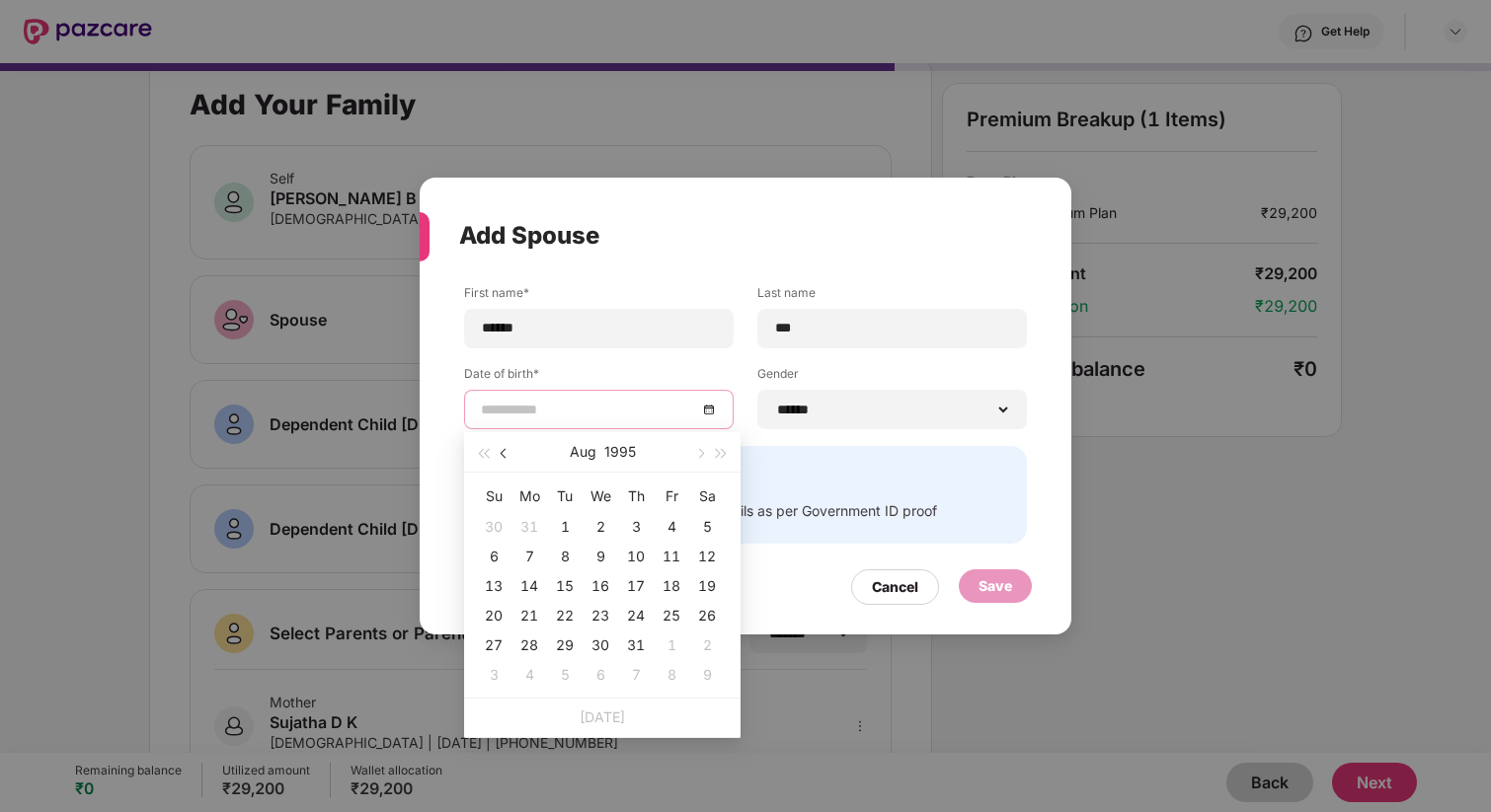
click at [505, 452] on span "button" at bounding box center [506, 454] width 10 height 10
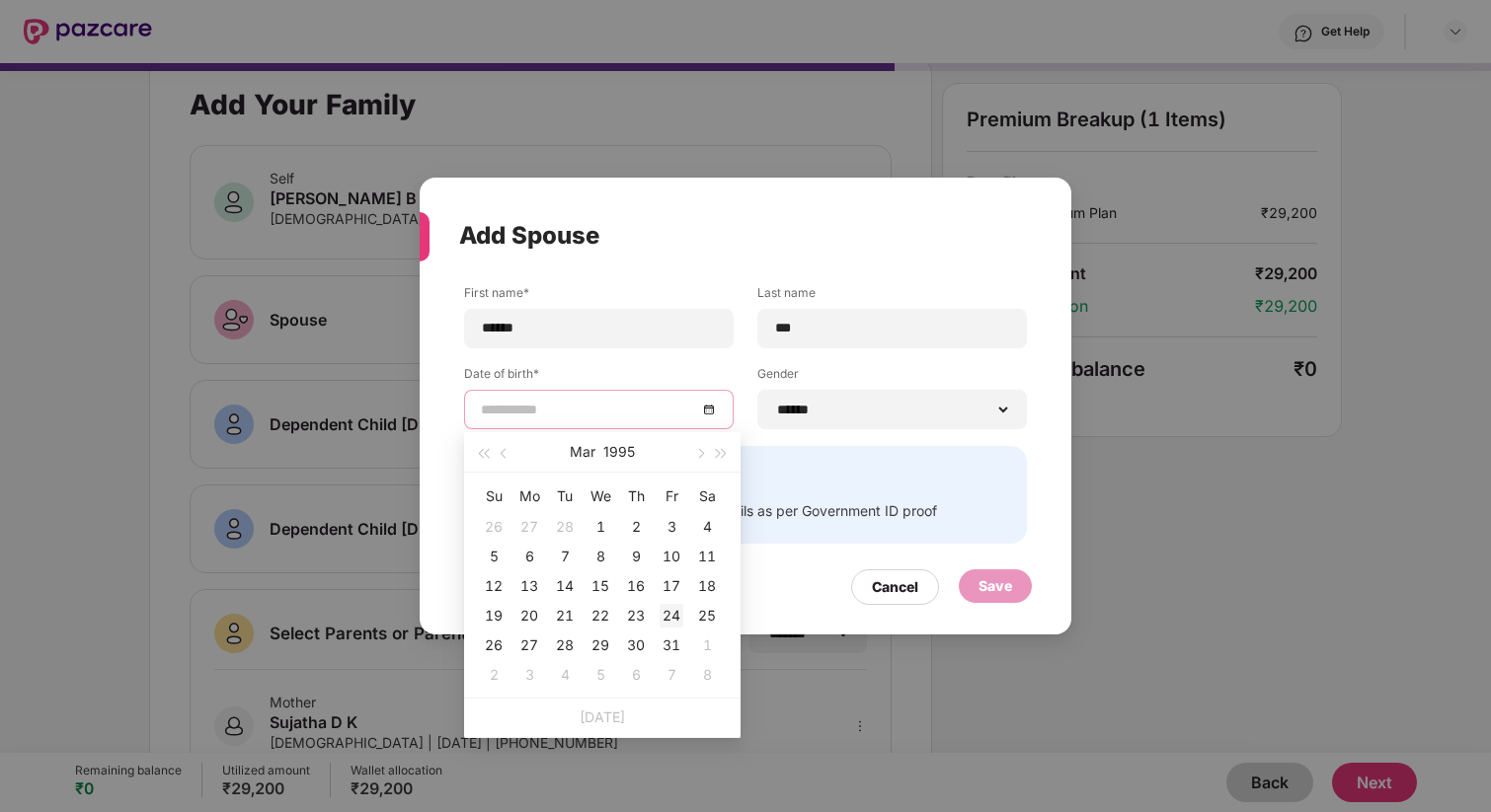
type input "**********"
click at [671, 613] on div "24" at bounding box center [672, 616] width 24 height 24
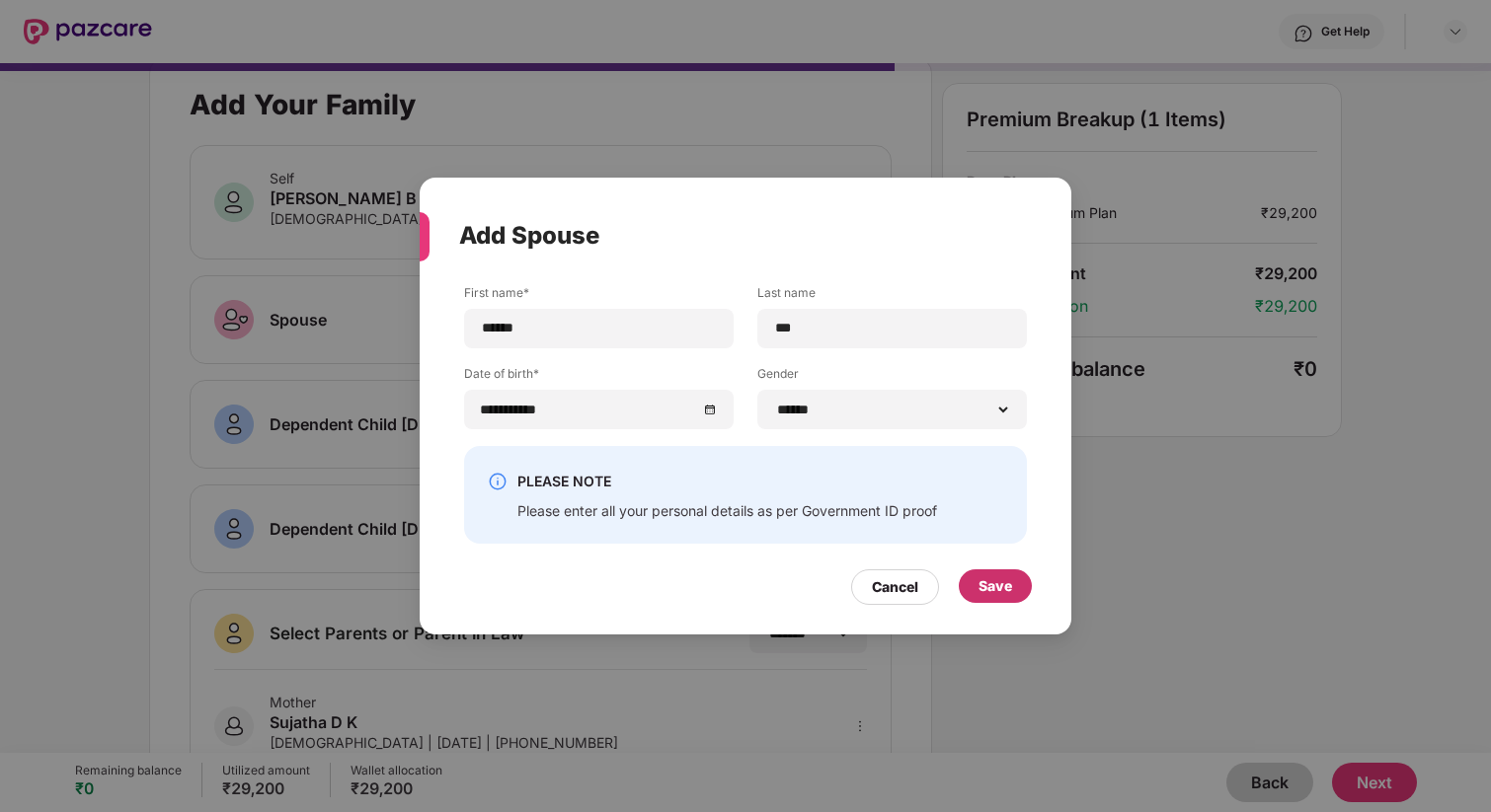
click at [1012, 589] on div "Save" at bounding box center [995, 587] width 73 height 34
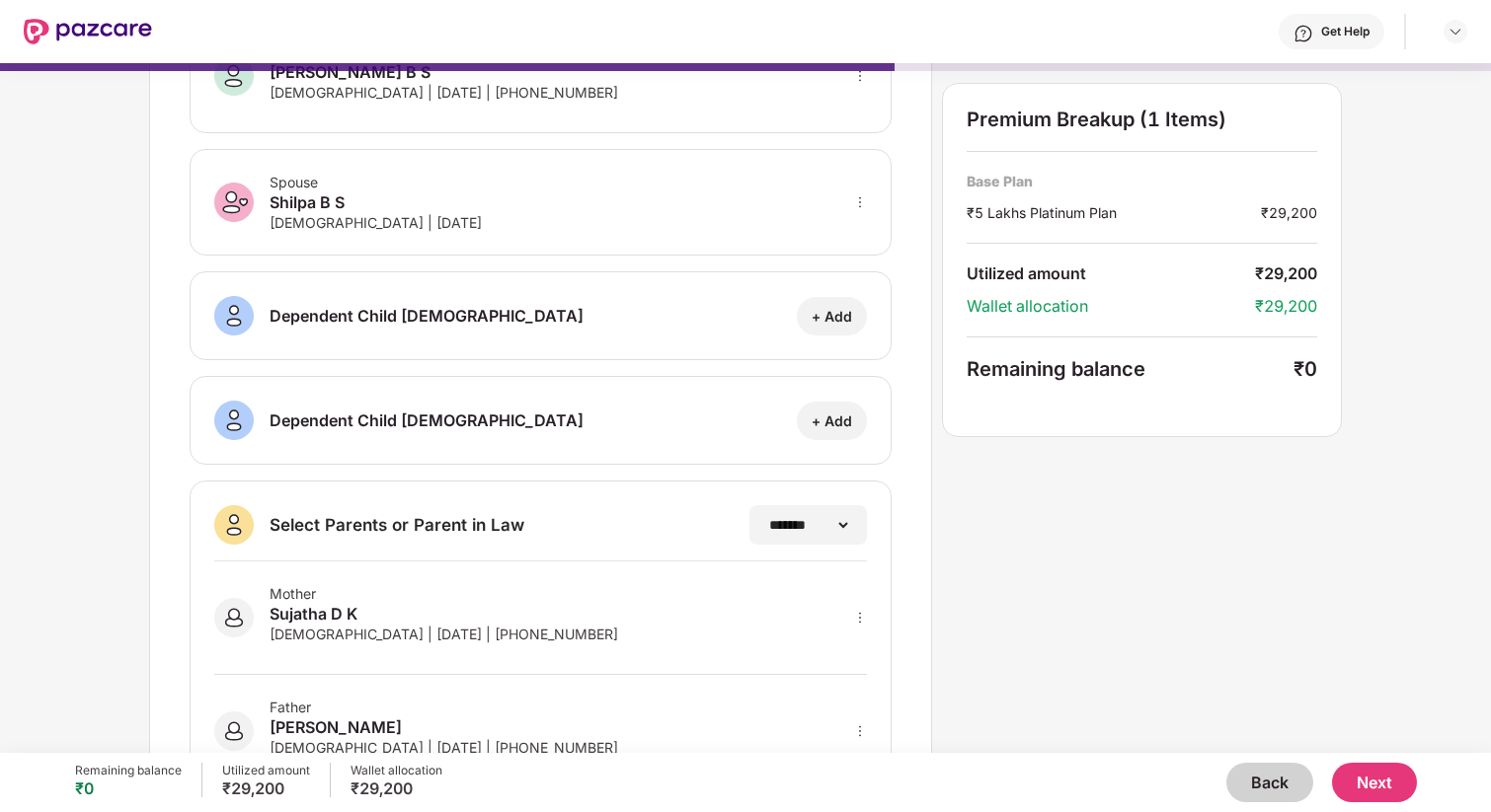
scroll to position [0, 0]
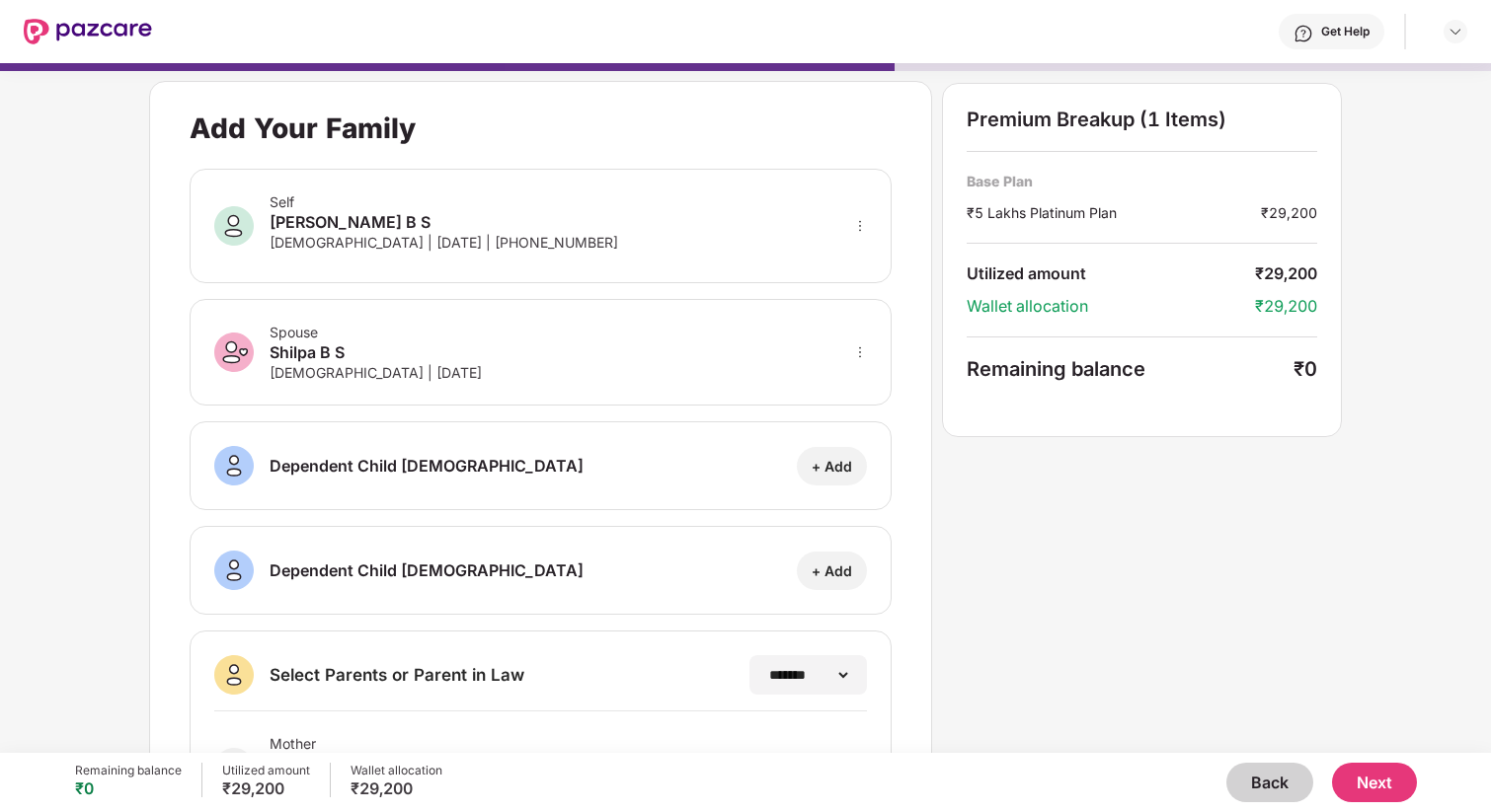
click at [1367, 789] on button "Next" at bounding box center [1374, 783] width 85 height 40
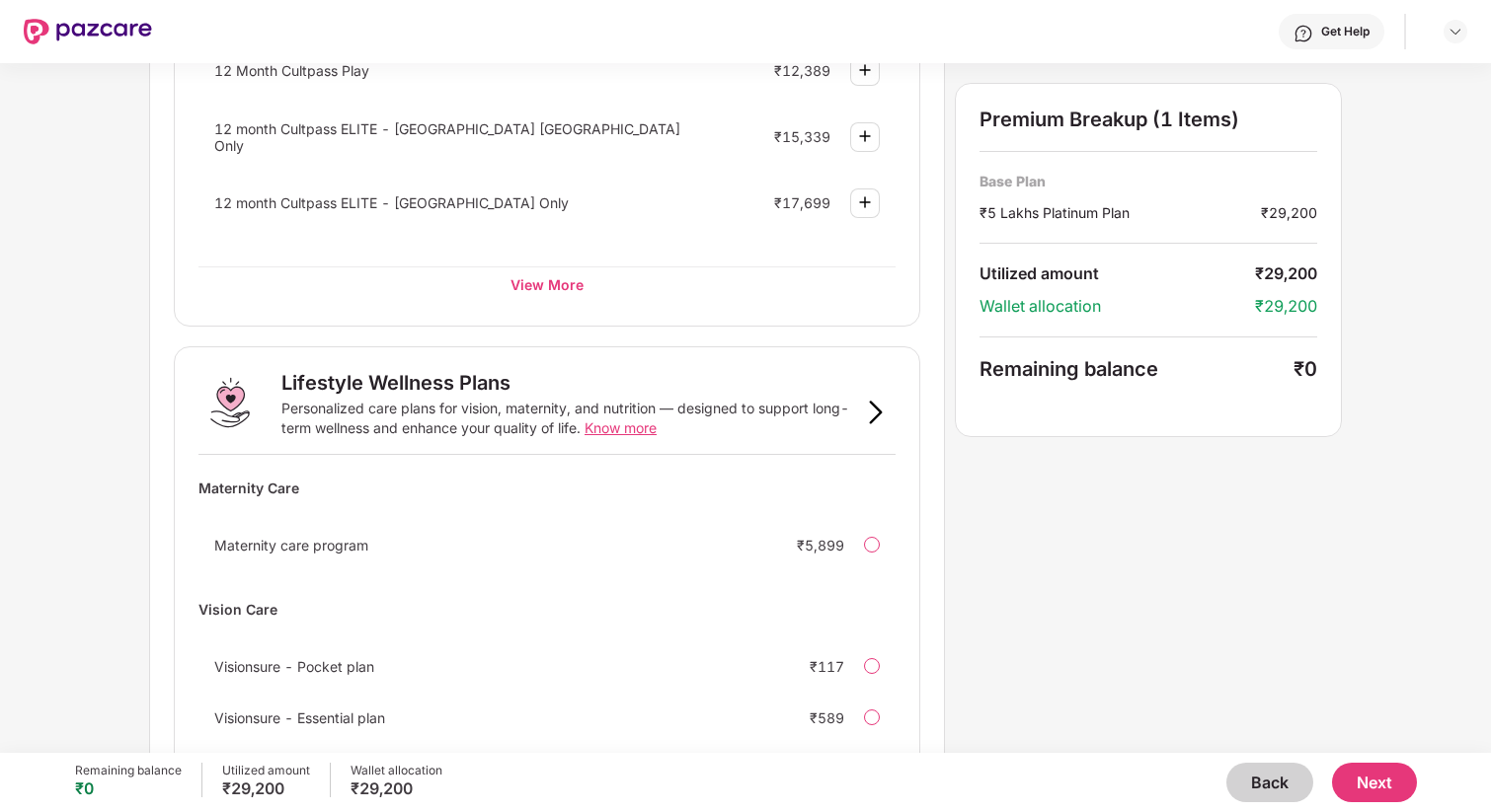
scroll to position [1112, 0]
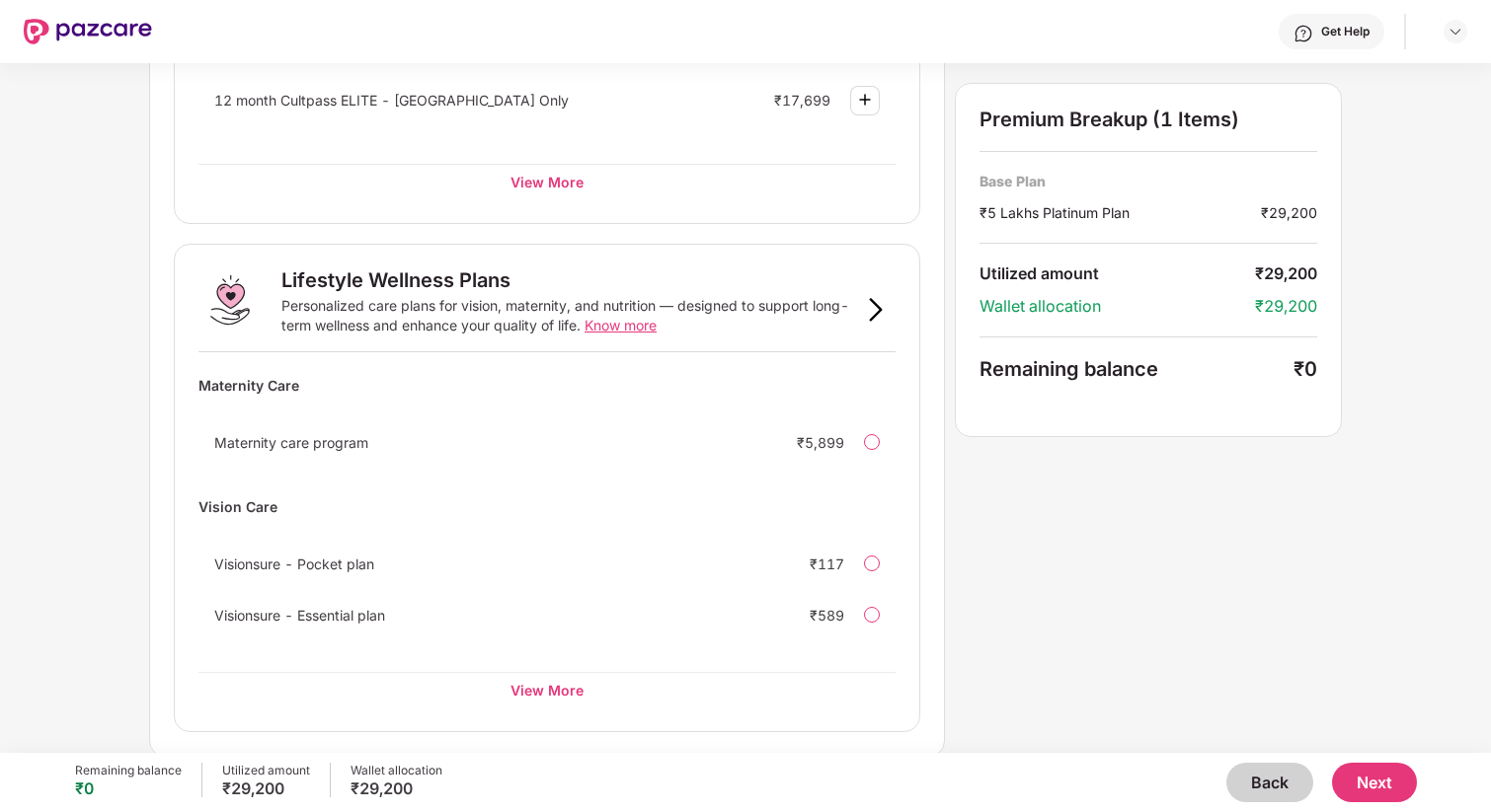
click at [1368, 772] on button "Next" at bounding box center [1374, 783] width 85 height 40
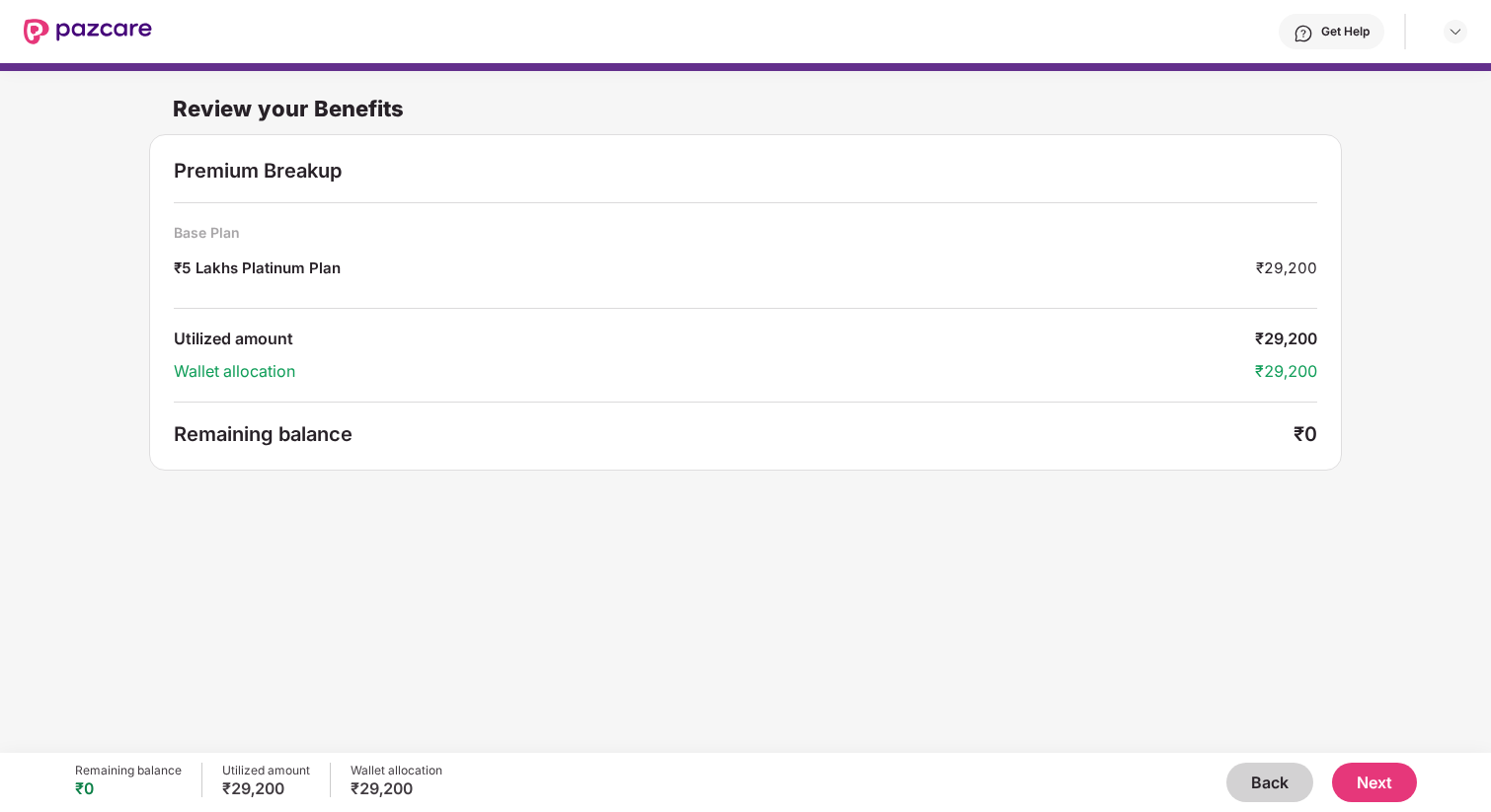
click at [1366, 775] on button "Next" at bounding box center [1374, 783] width 85 height 40
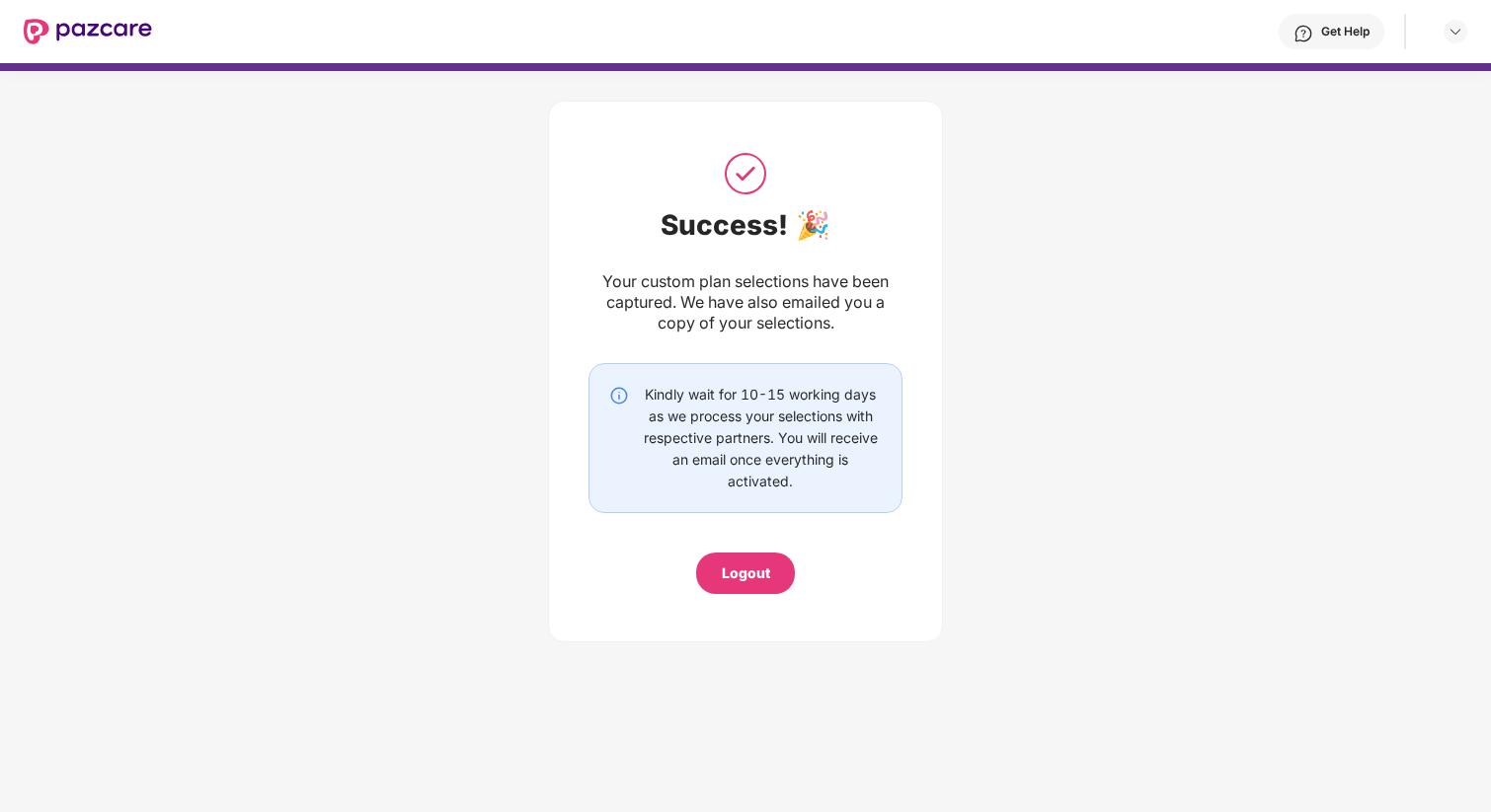
click at [753, 556] on div "Logout" at bounding box center [746, 574] width 99 height 42
click at [756, 574] on div "Logout" at bounding box center [746, 574] width 48 height 22
